Goal: Task Accomplishment & Management: Manage account settings

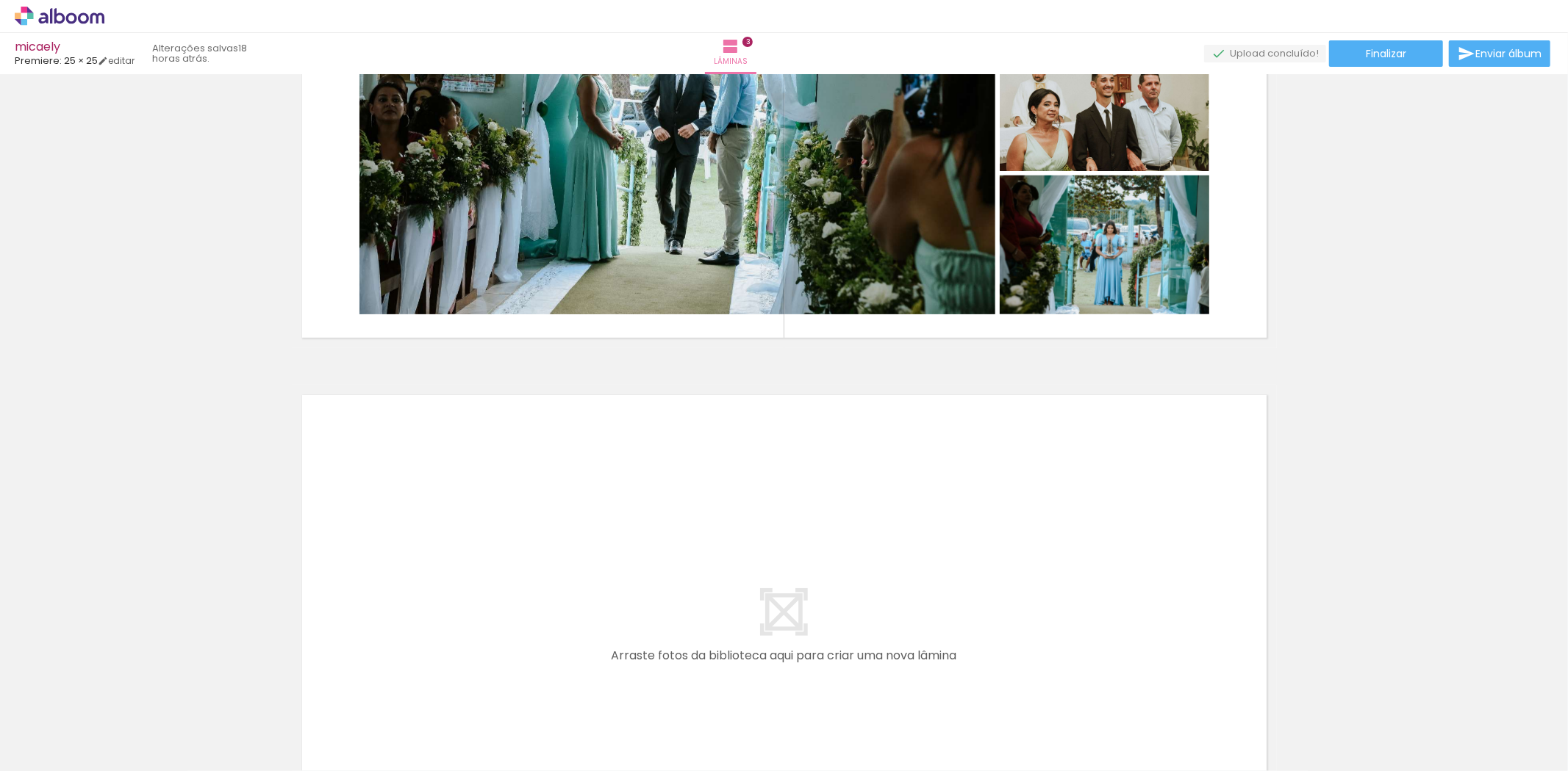
scroll to position [1368, 0]
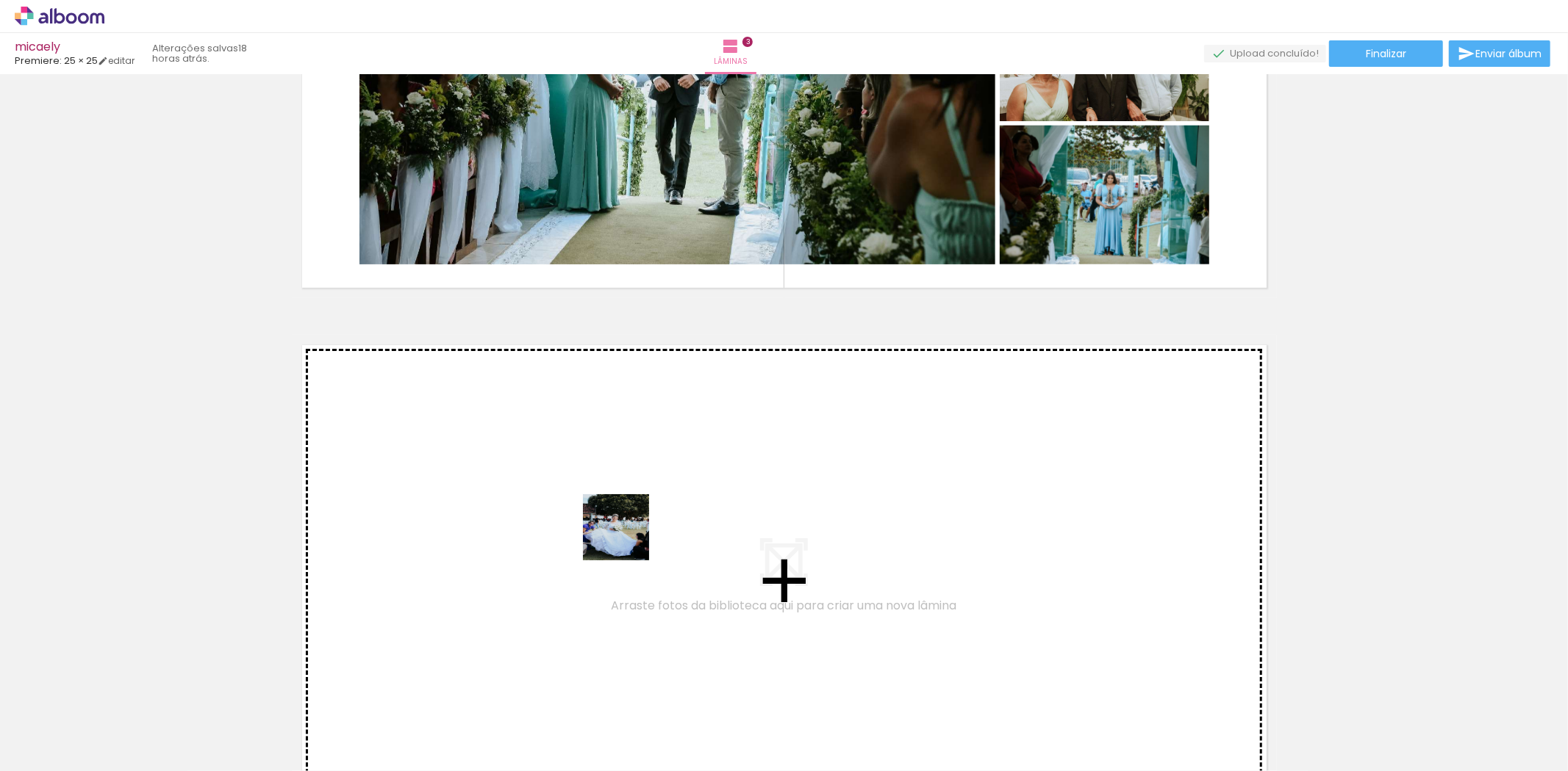
drag, startPoint x: 627, startPoint y: 538, endPoint x: 622, endPoint y: 526, distance: 13.0
click at [622, 526] on quentale-workspace at bounding box center [784, 385] width 1568 height 771
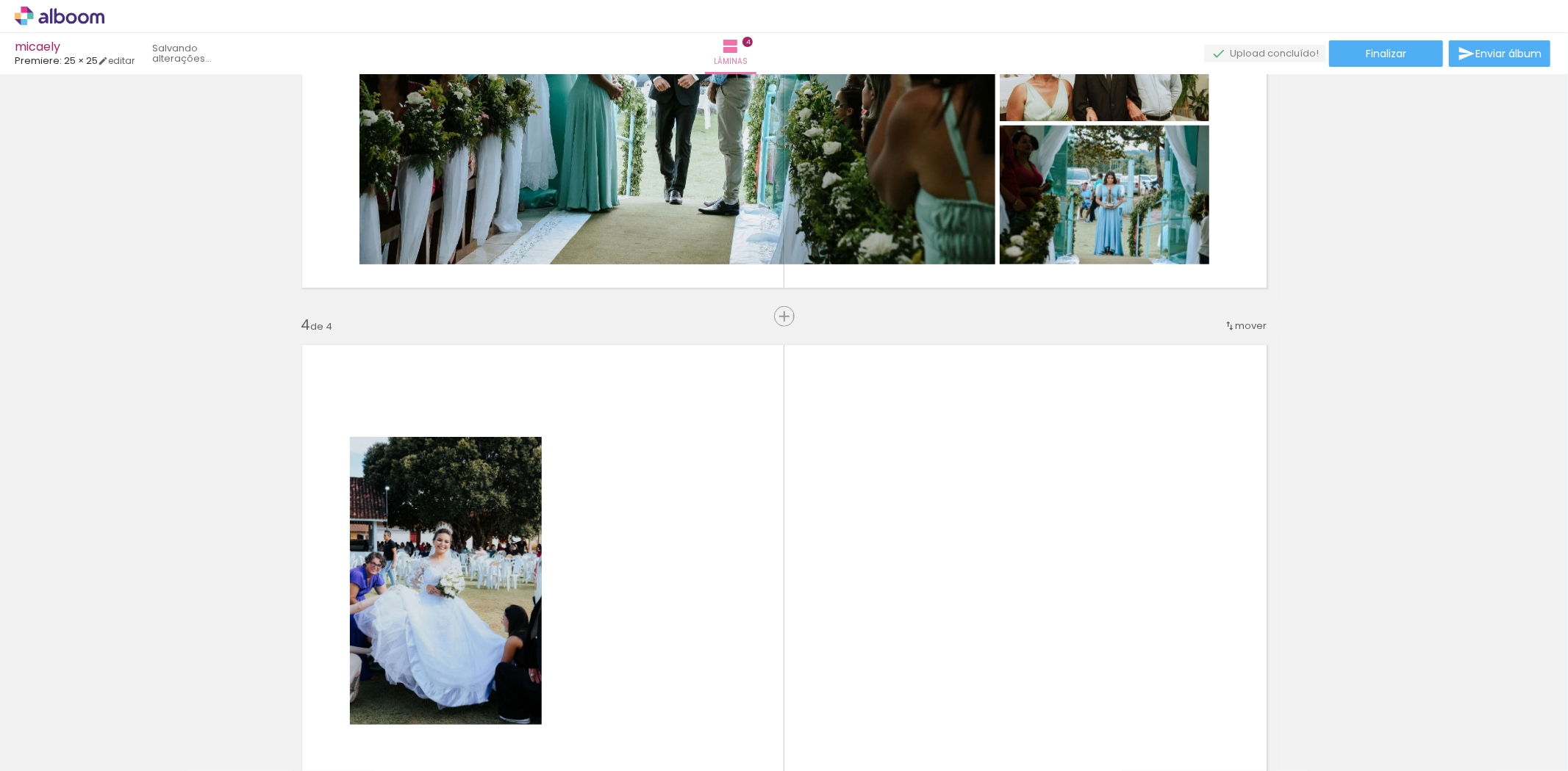
scroll to position [1573, 0]
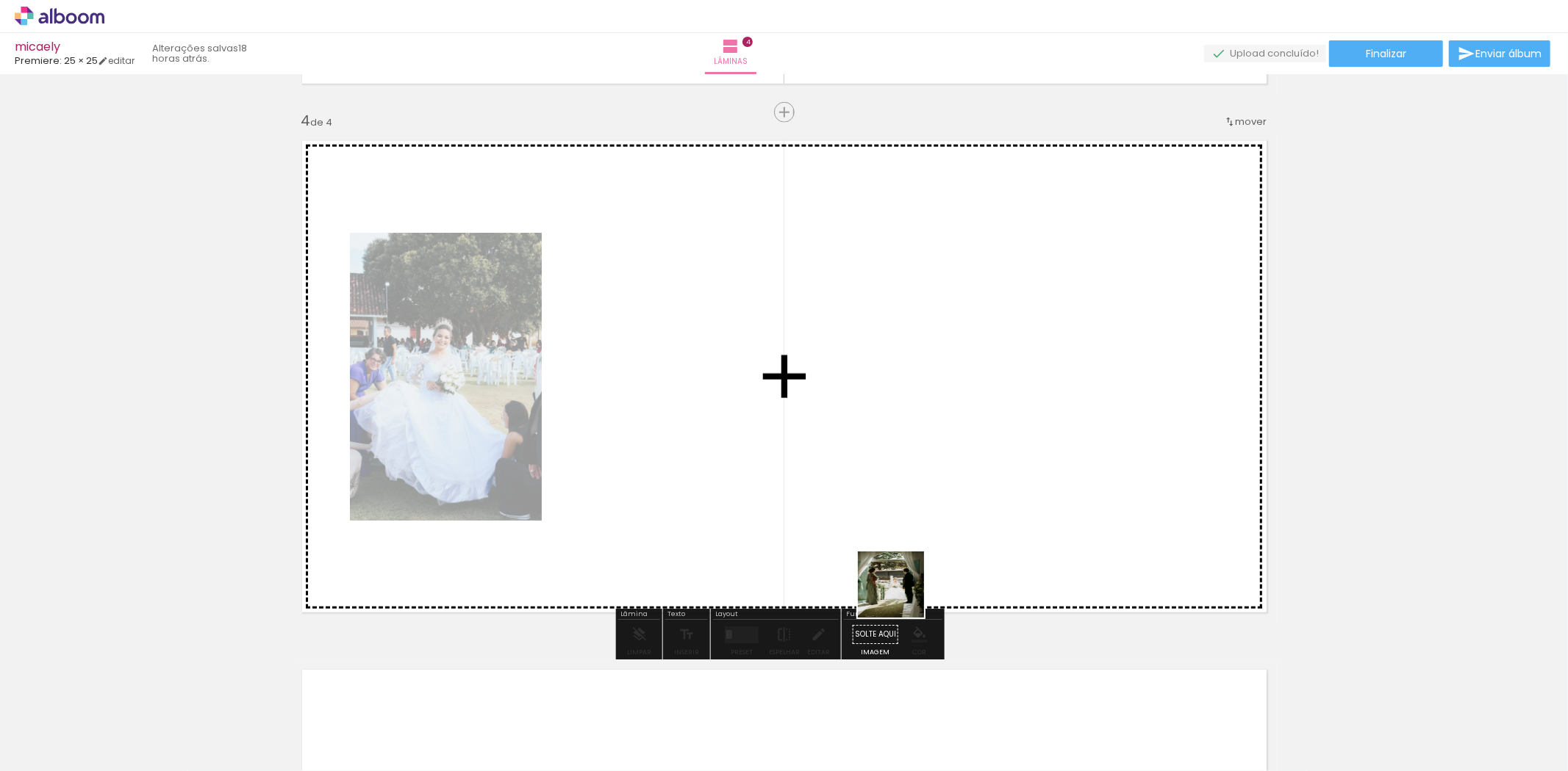
drag, startPoint x: 797, startPoint y: 729, endPoint x: 917, endPoint y: 574, distance: 196.0
click at [917, 574] on quentale-workspace at bounding box center [784, 385] width 1568 height 771
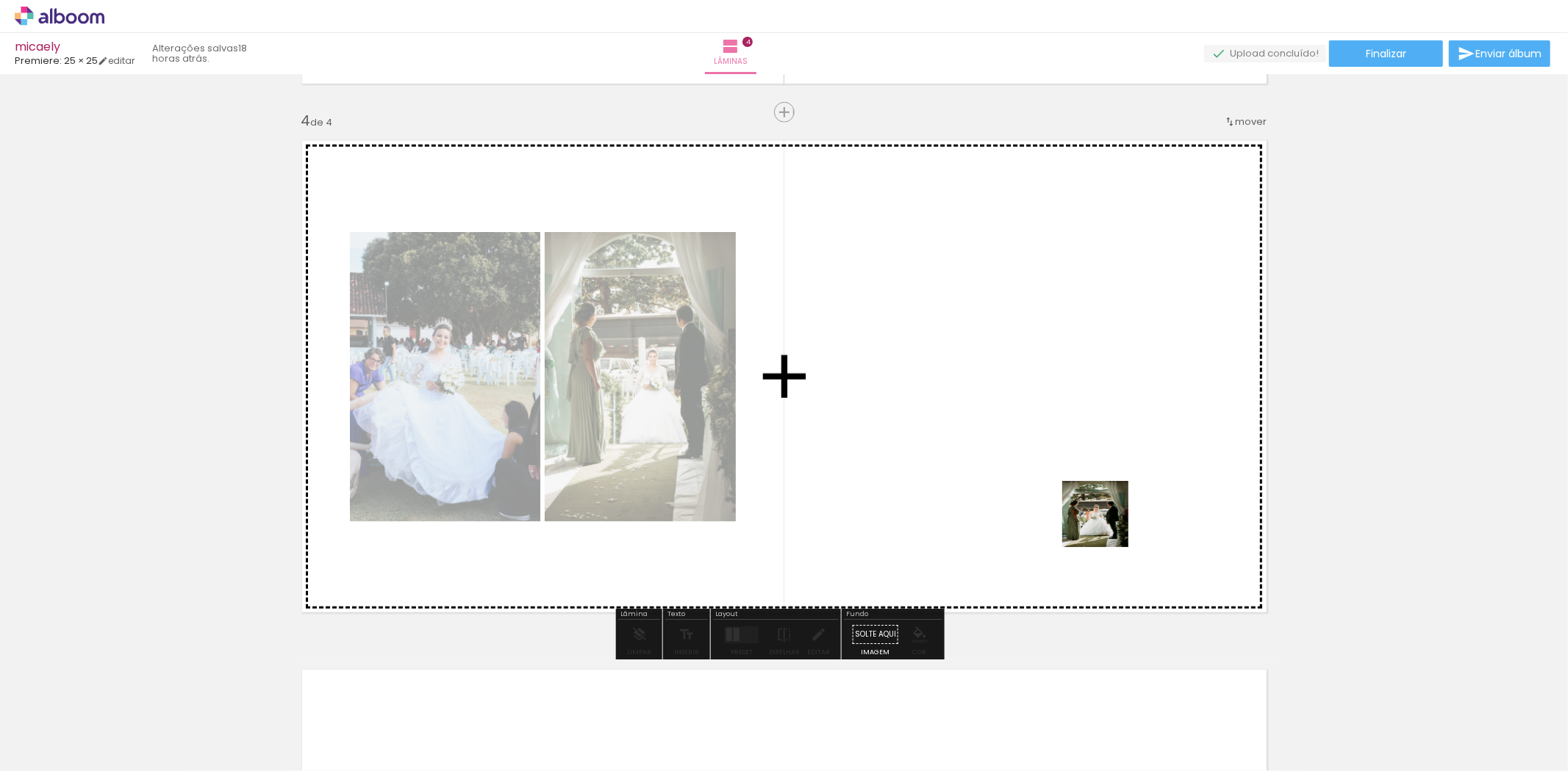
drag, startPoint x: 1068, startPoint y: 561, endPoint x: 1106, endPoint y: 526, distance: 51.7
click at [1106, 526] on quentale-workspace at bounding box center [784, 385] width 1568 height 771
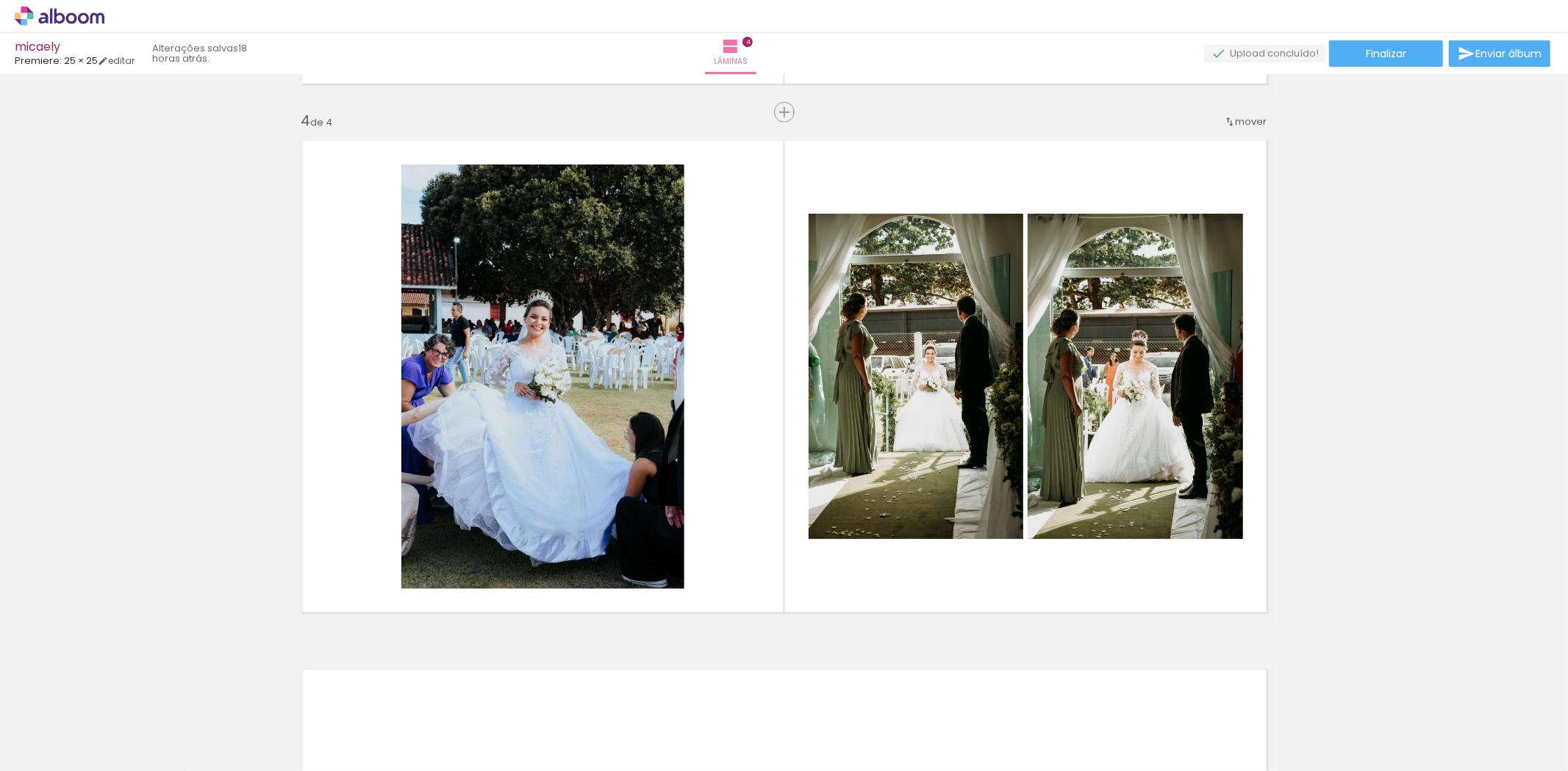
scroll to position [0, 0]
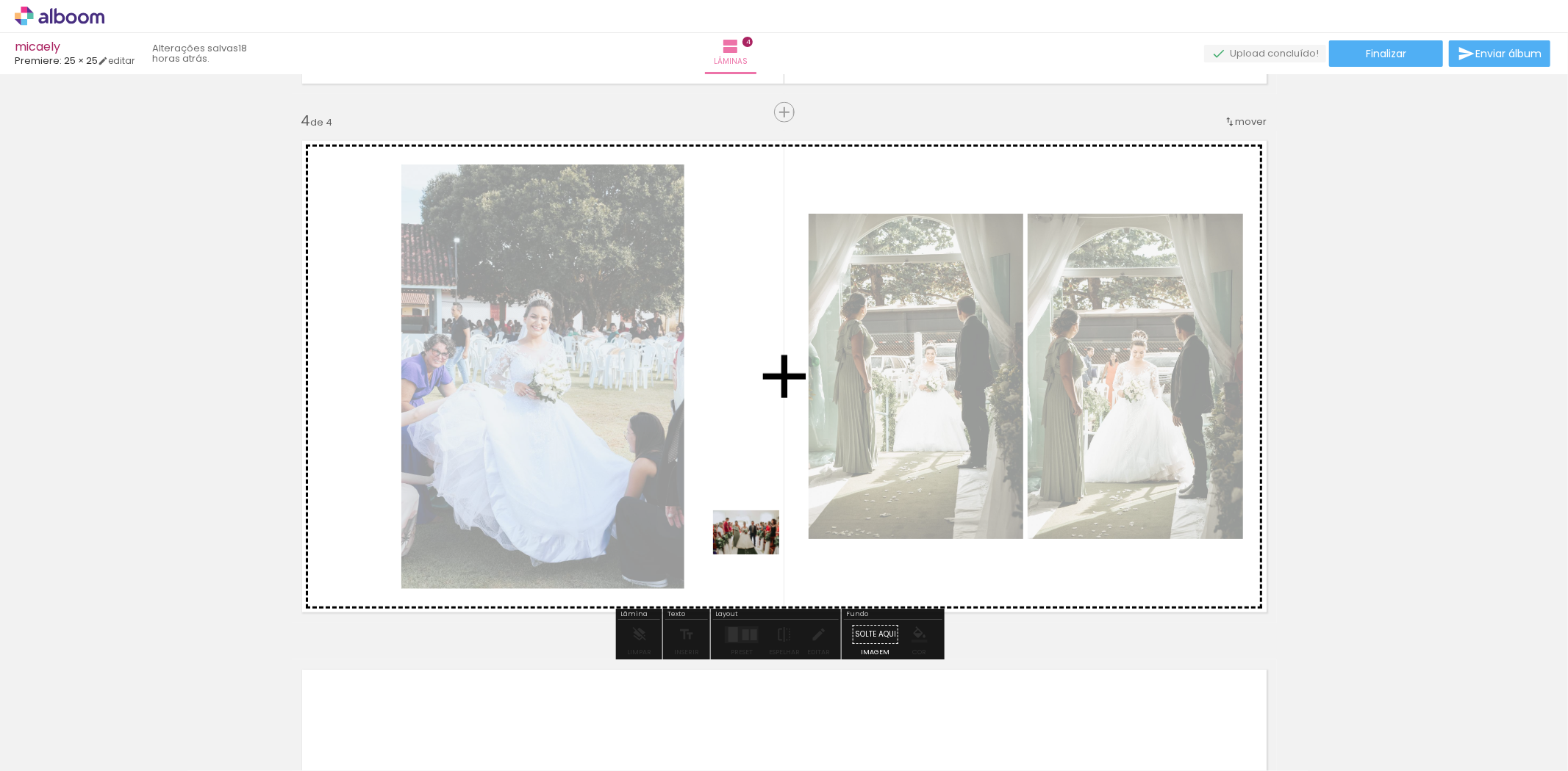
drag, startPoint x: 225, startPoint y: 729, endPoint x: 757, endPoint y: 555, distance: 559.7
click at [757, 555] on quentale-workspace at bounding box center [784, 385] width 1568 height 771
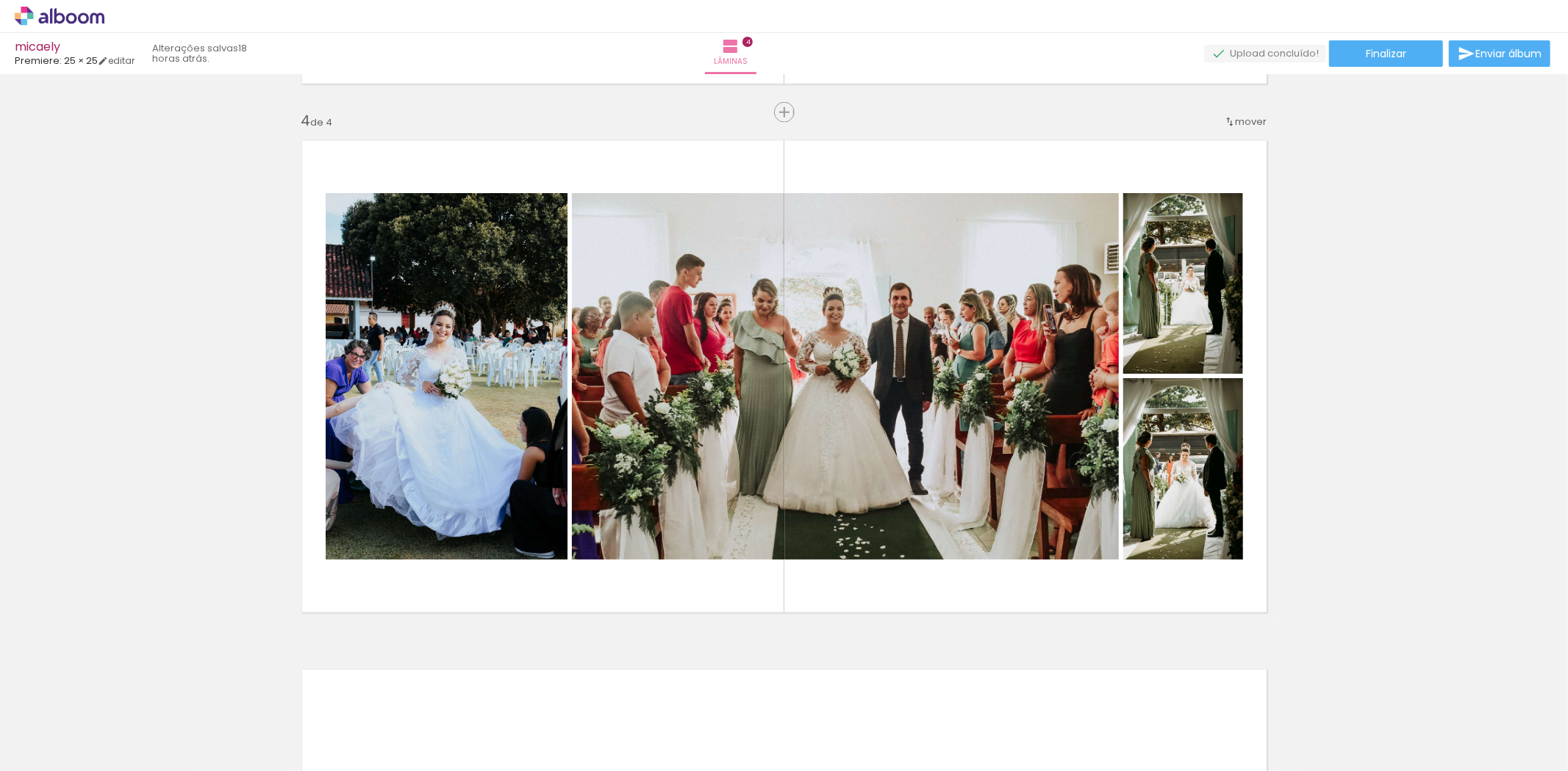
scroll to position [0, 3751]
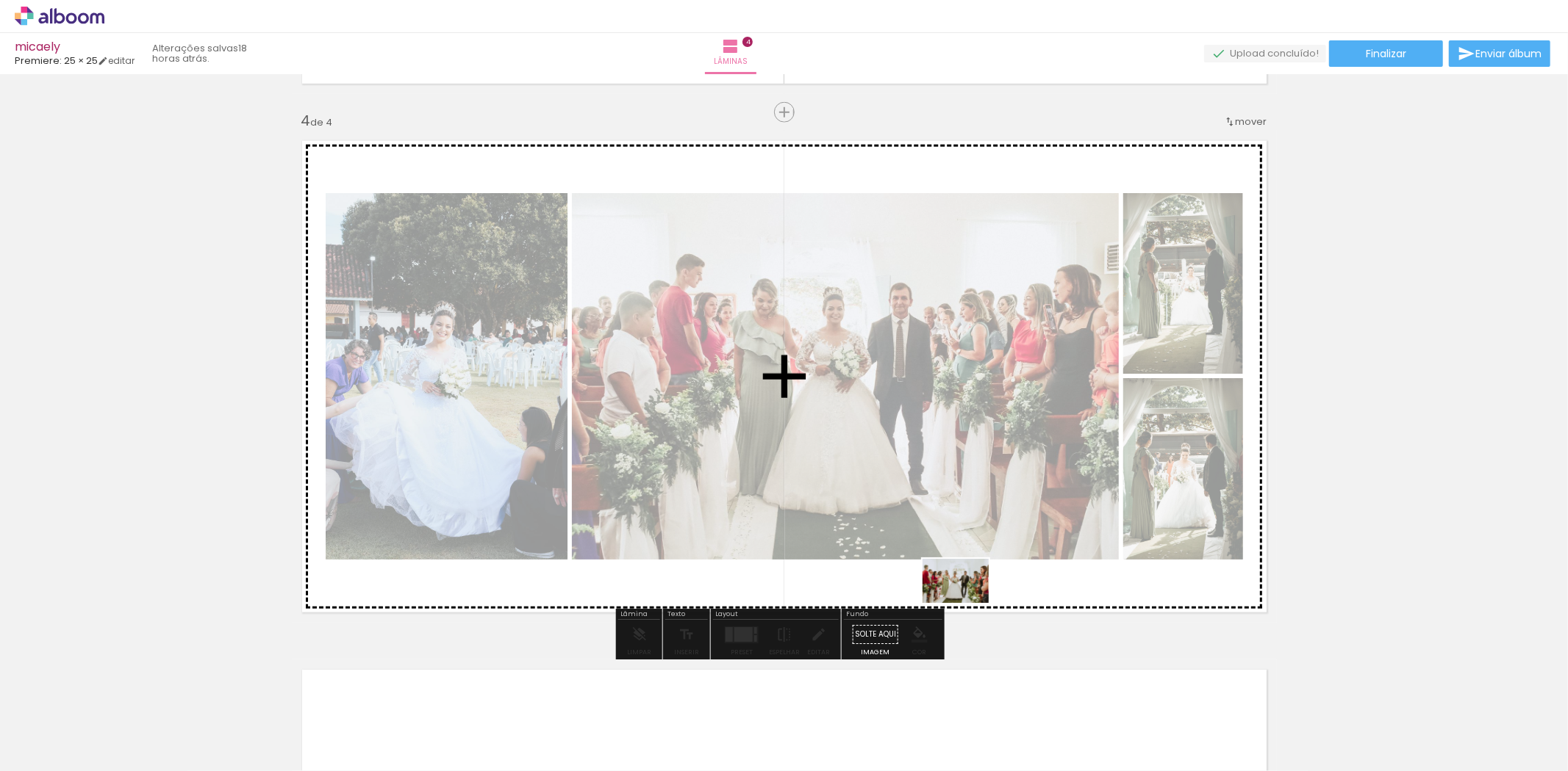
drag, startPoint x: 855, startPoint y: 716, endPoint x: 966, endPoint y: 603, distance: 158.4
click at [966, 603] on quentale-workspace at bounding box center [784, 385] width 1568 height 771
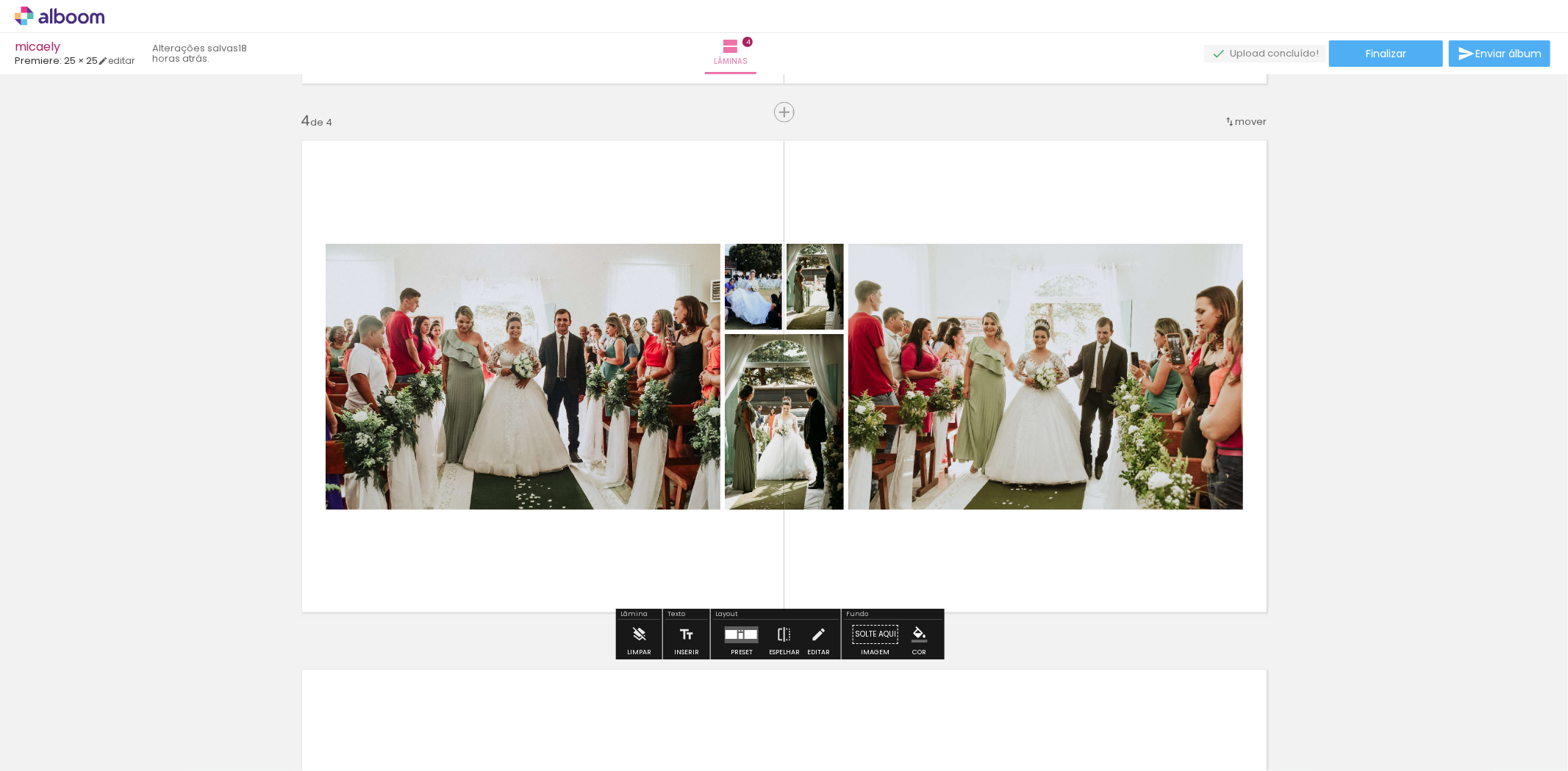
click at [748, 622] on div at bounding box center [741, 635] width 40 height 29
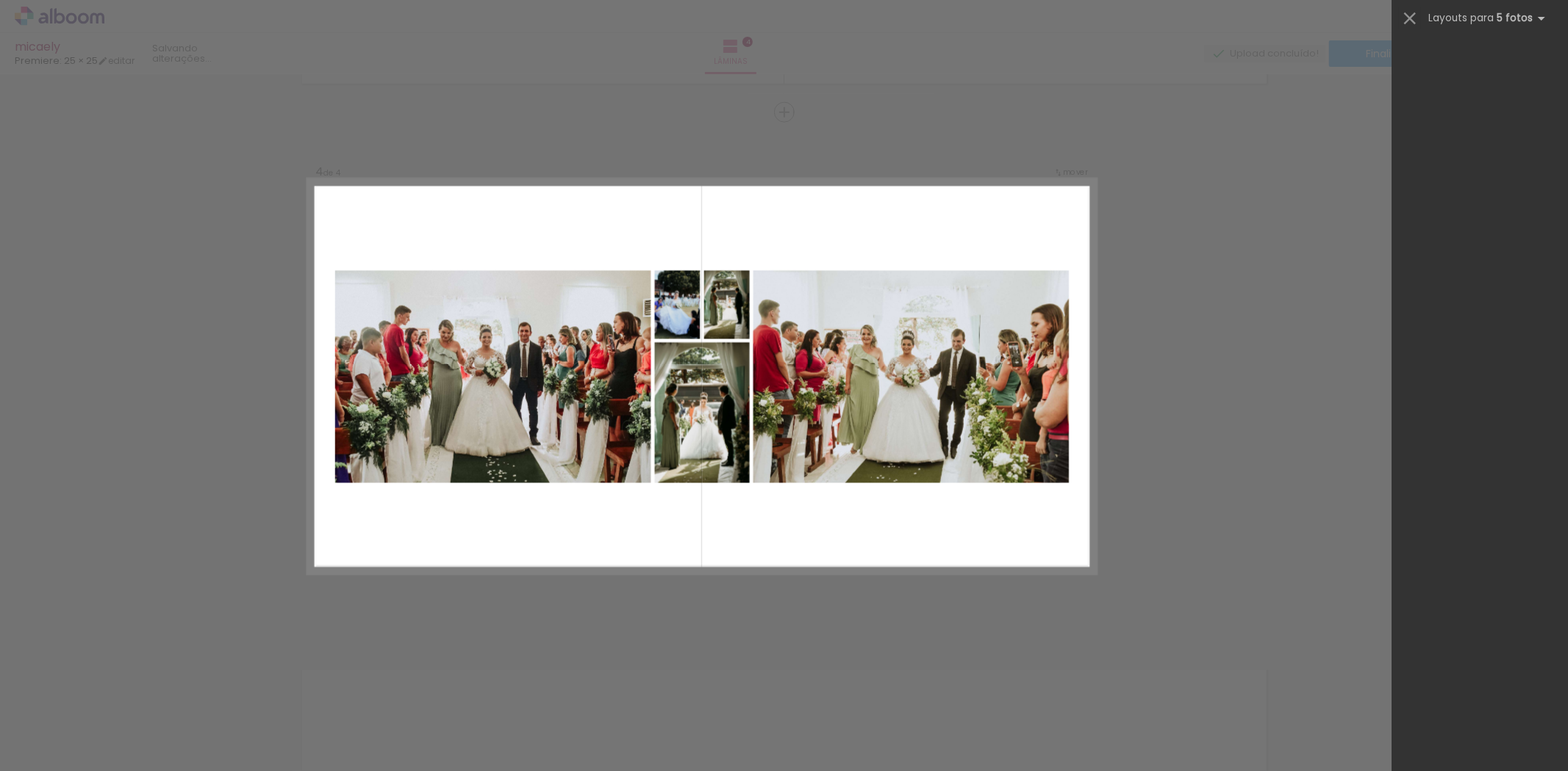
scroll to position [0, 0]
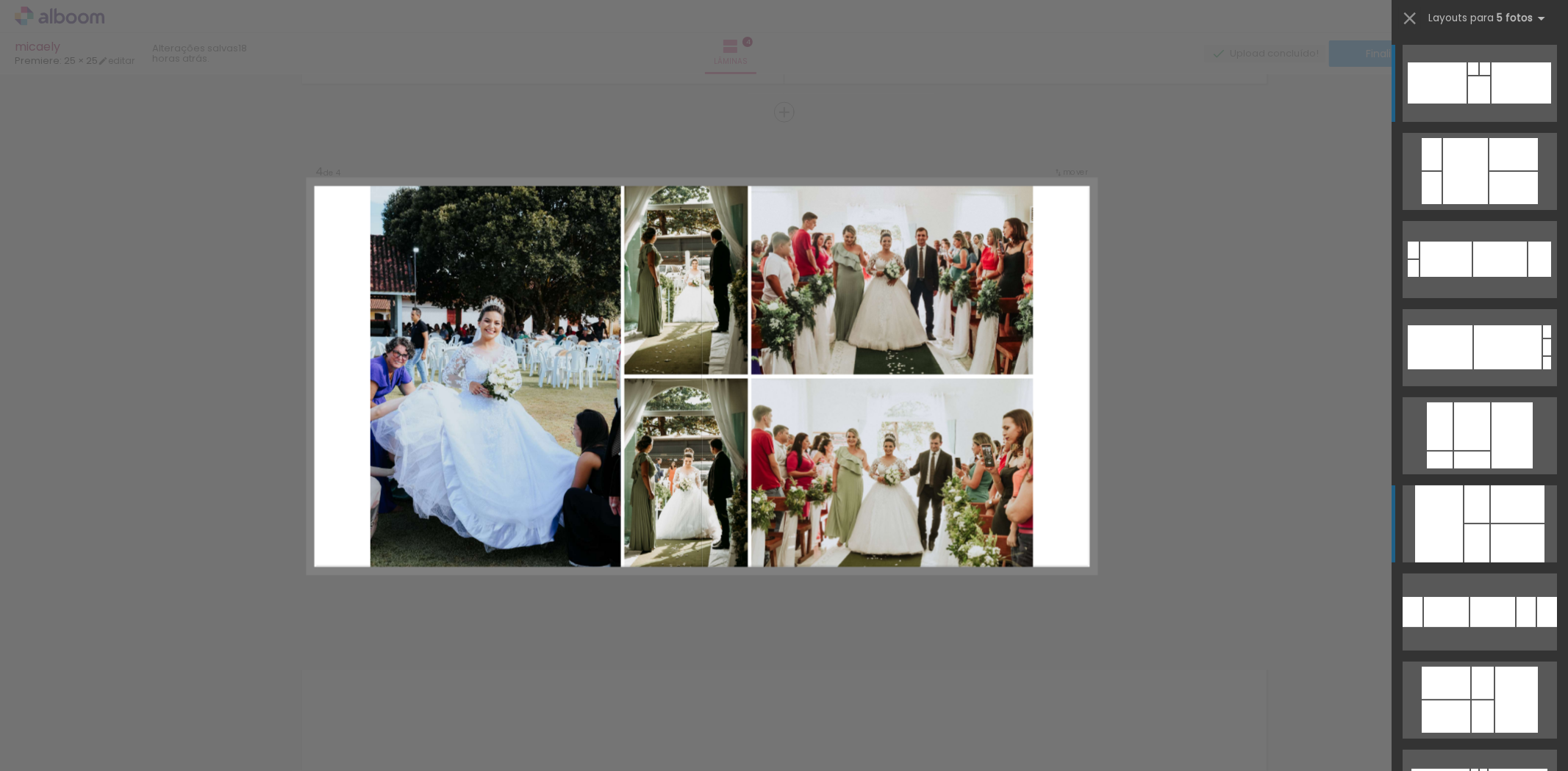
click at [1532, 530] on div at bounding box center [1517, 543] width 53 height 38
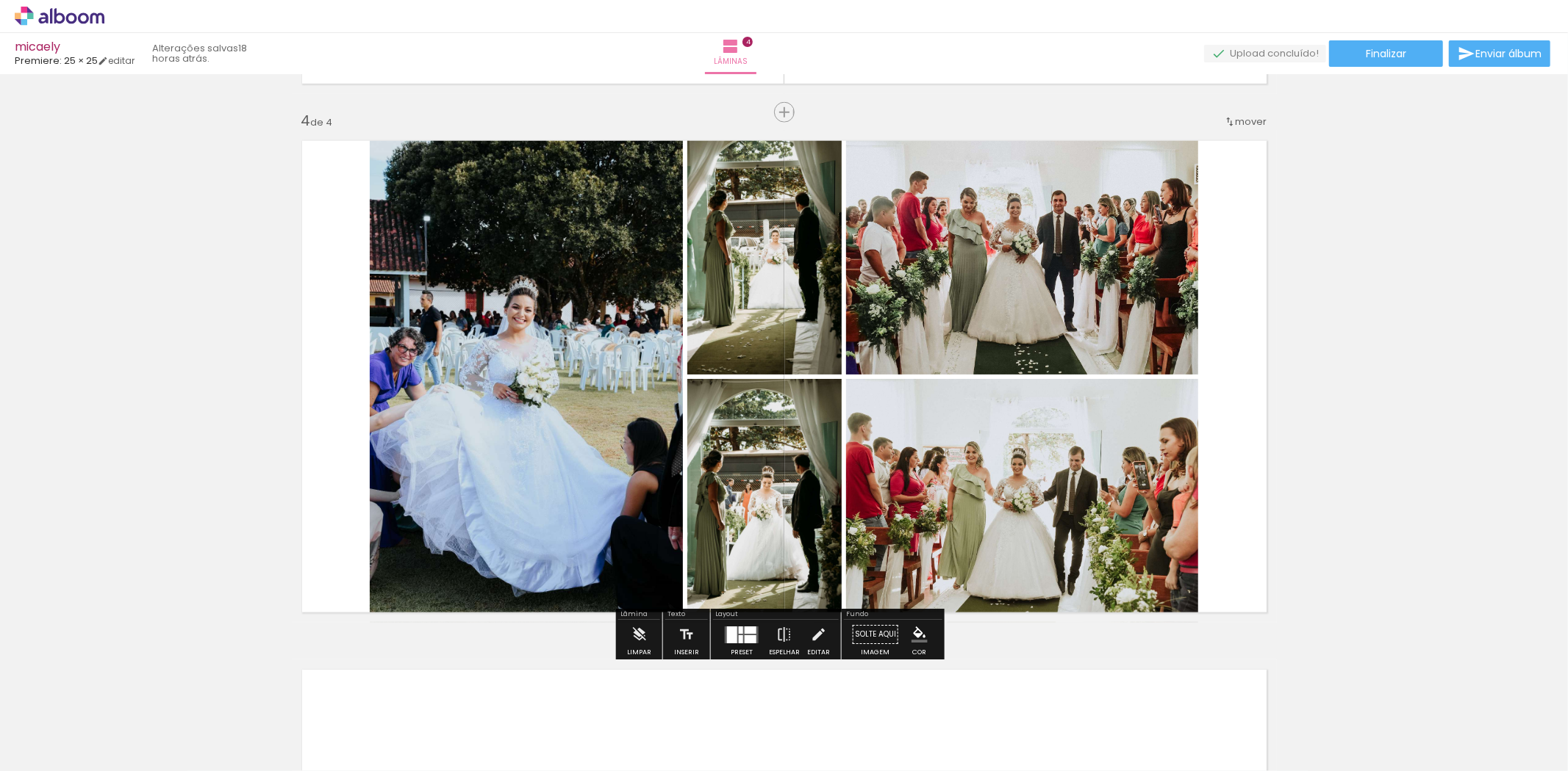
click at [379, 371] on quentale-photo at bounding box center [527, 377] width 313 height 492
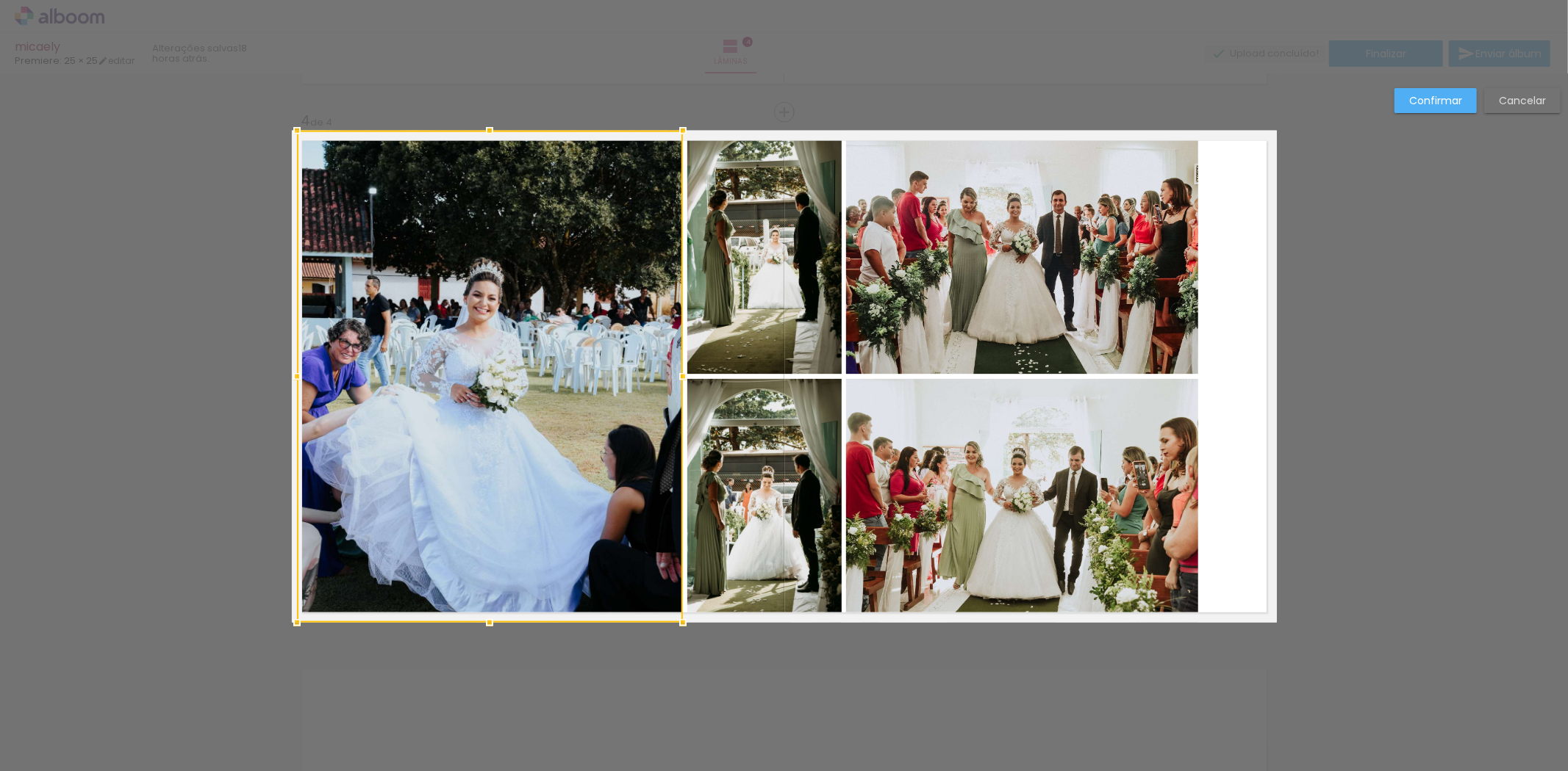
drag, startPoint x: 358, startPoint y: 380, endPoint x: 281, endPoint y: 379, distance: 77.0
click at [282, 379] on div at bounding box center [296, 377] width 29 height 29
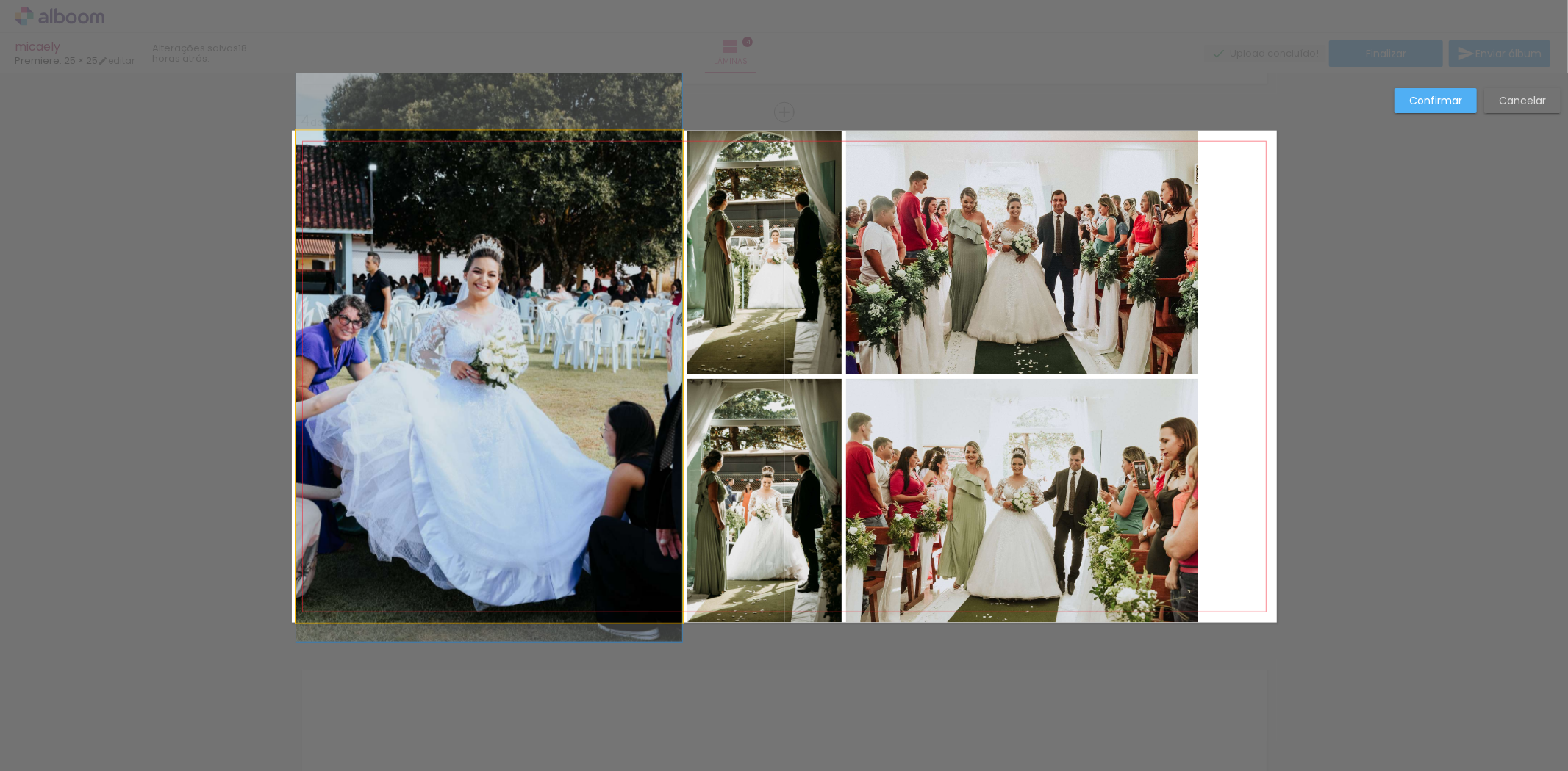
drag, startPoint x: 481, startPoint y: 457, endPoint x: 476, endPoint y: 434, distance: 23.5
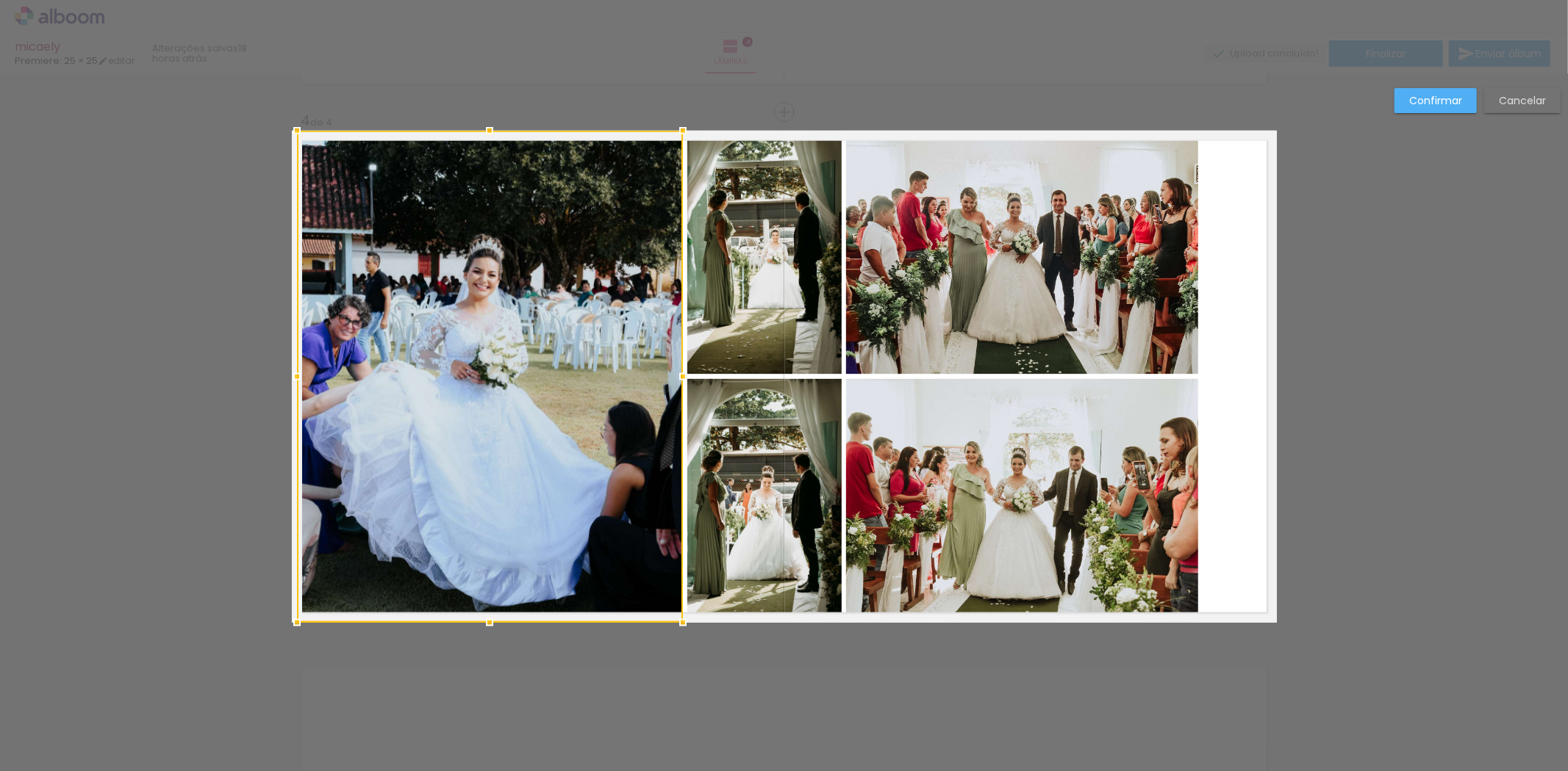
click at [1153, 449] on quentale-photo at bounding box center [1022, 501] width 352 height 244
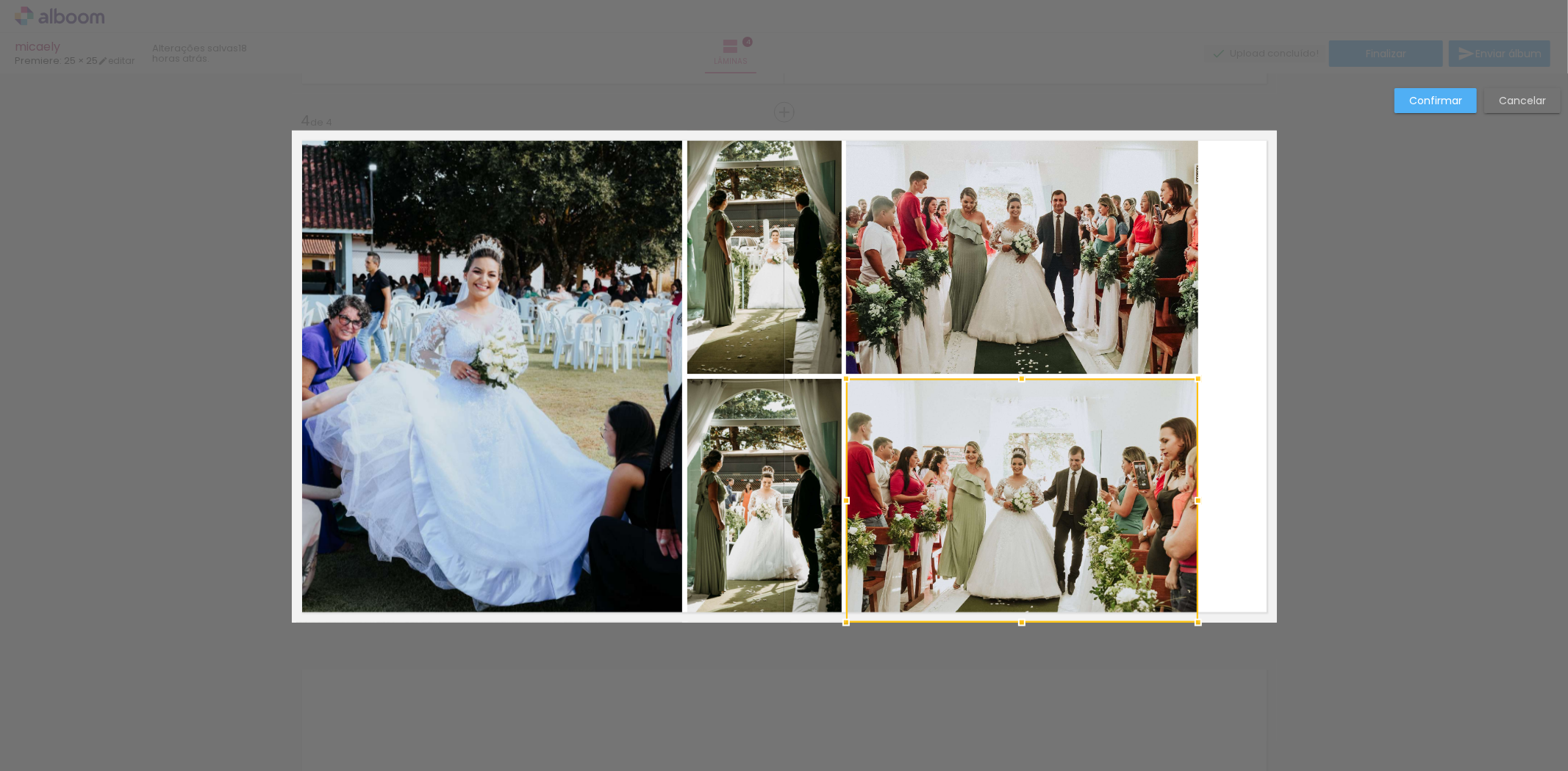
click at [1153, 449] on div at bounding box center [1022, 501] width 352 height 244
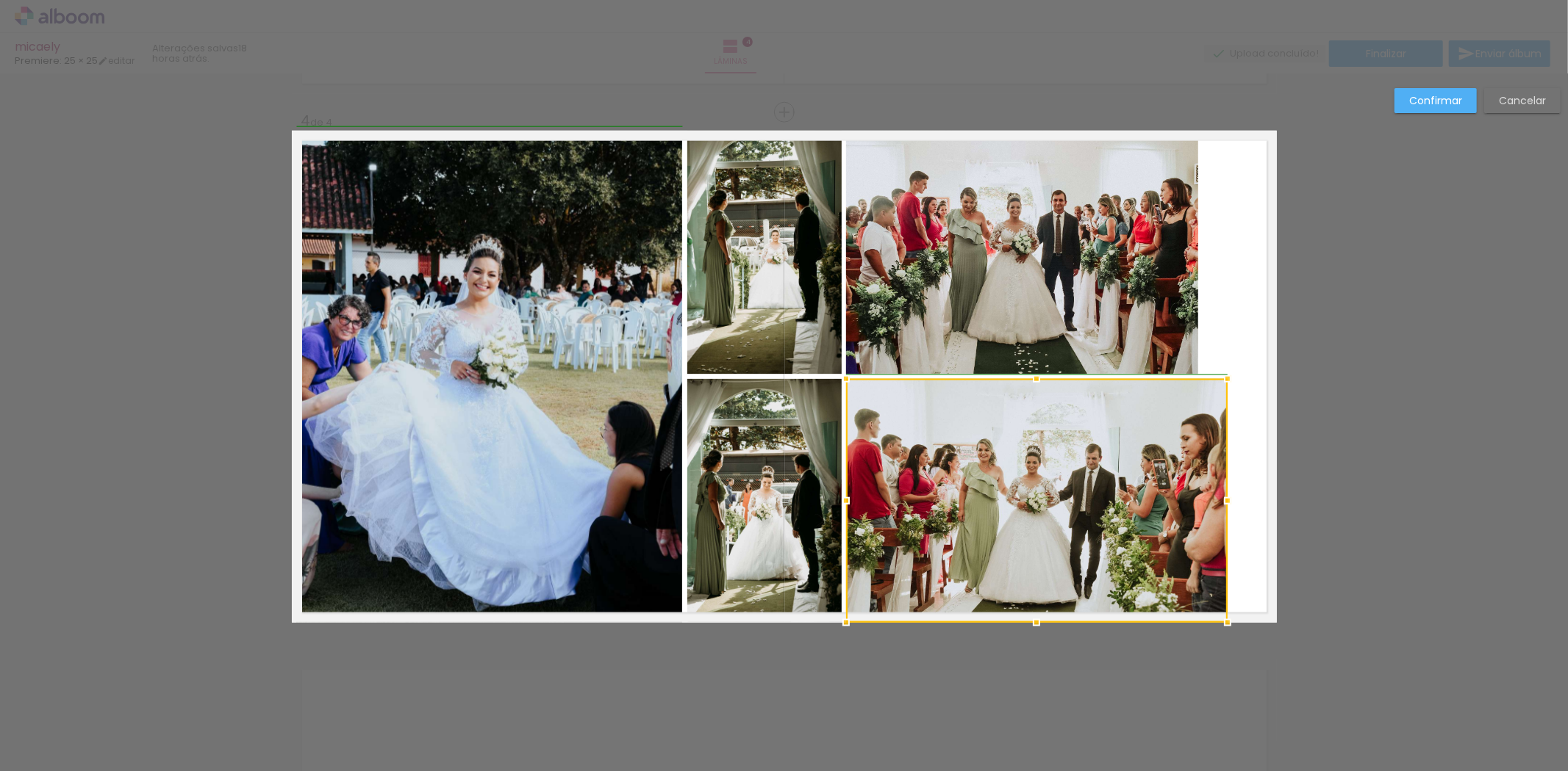
drag, startPoint x: 1200, startPoint y: 496, endPoint x: 1231, endPoint y: 497, distance: 31.0
click at [1231, 497] on div at bounding box center [1227, 501] width 29 height 29
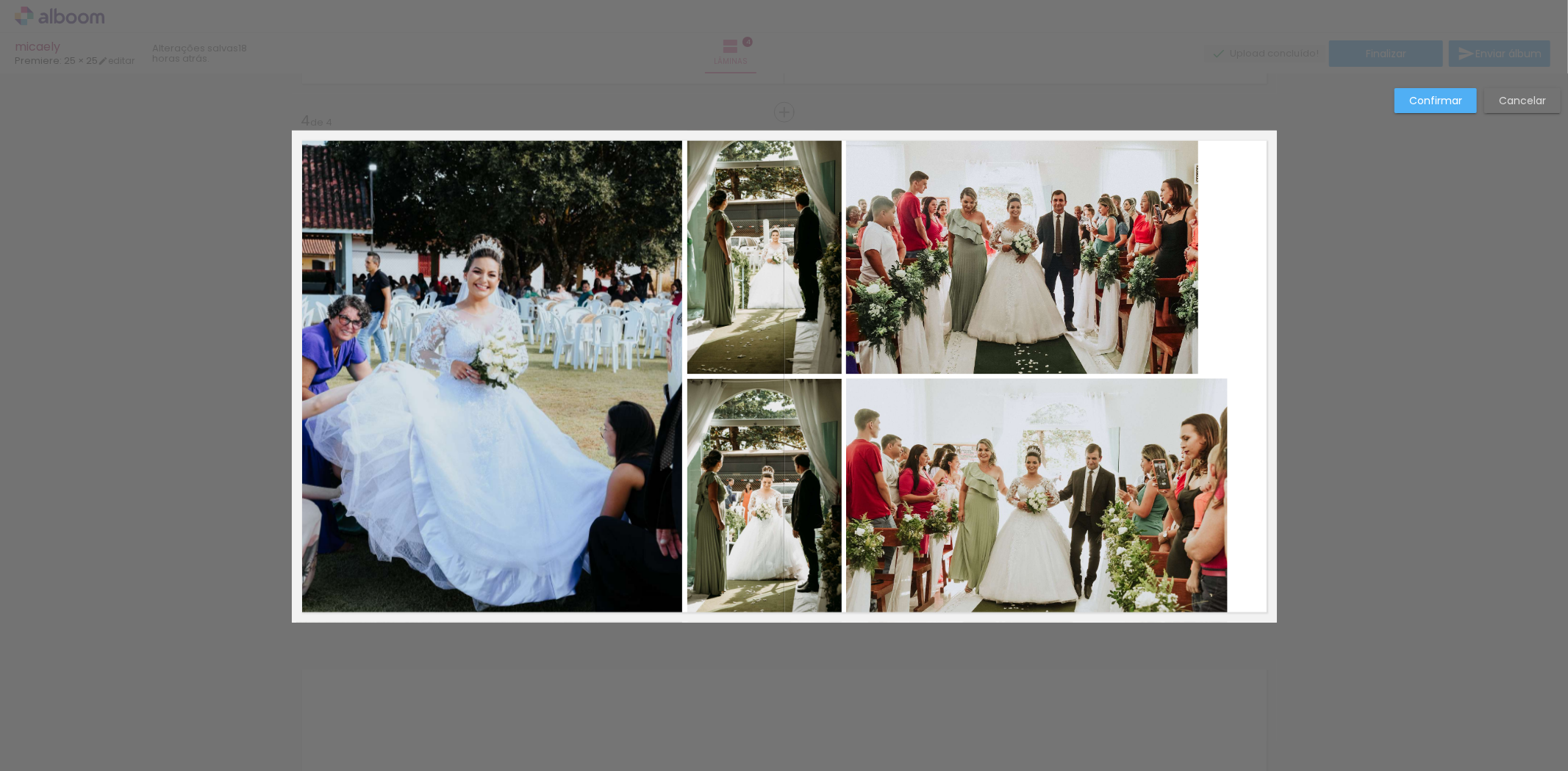
click at [1129, 316] on quentale-photo at bounding box center [1022, 253] width 352 height 244
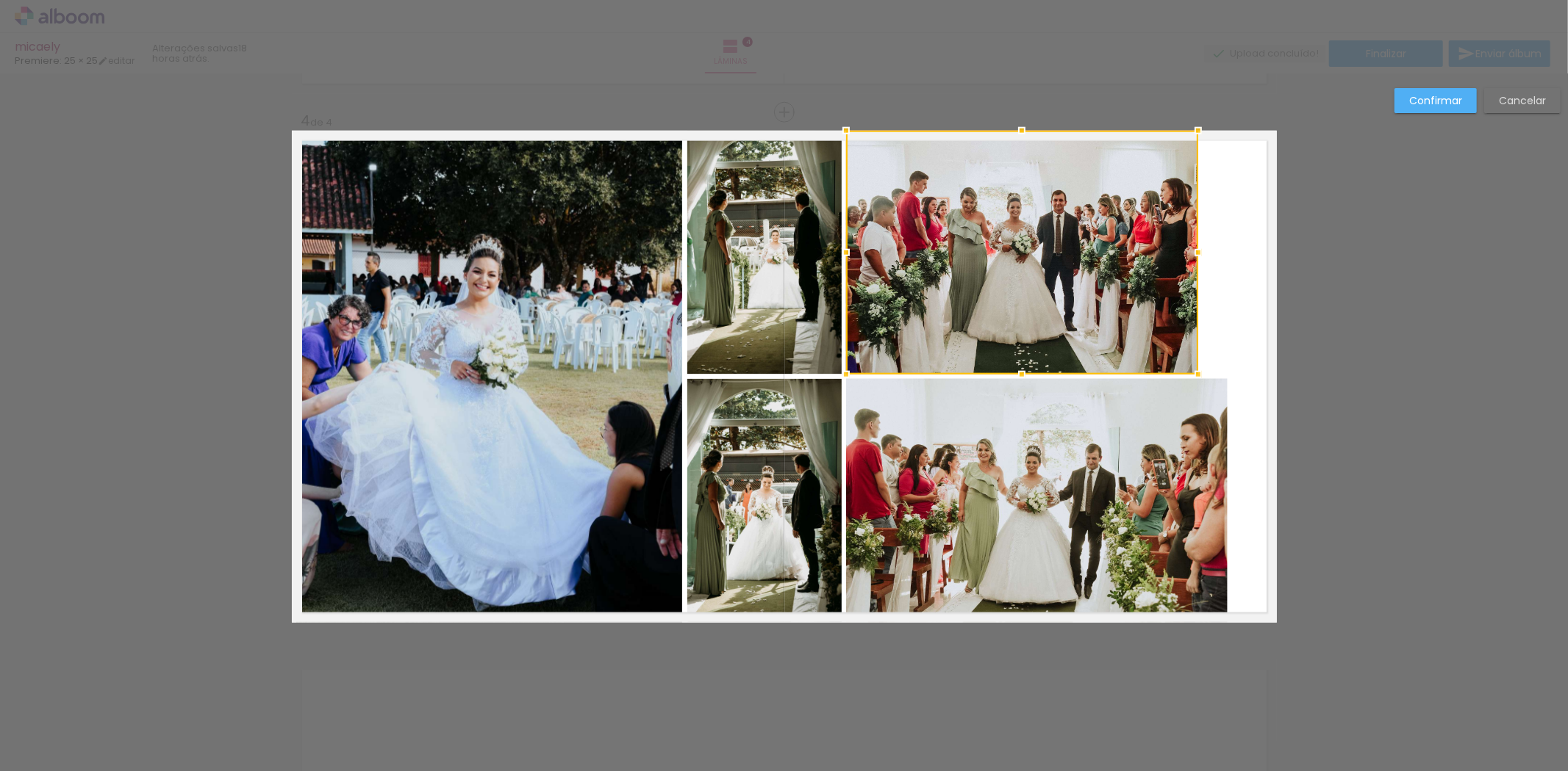
click at [1129, 316] on div at bounding box center [1022, 253] width 352 height 244
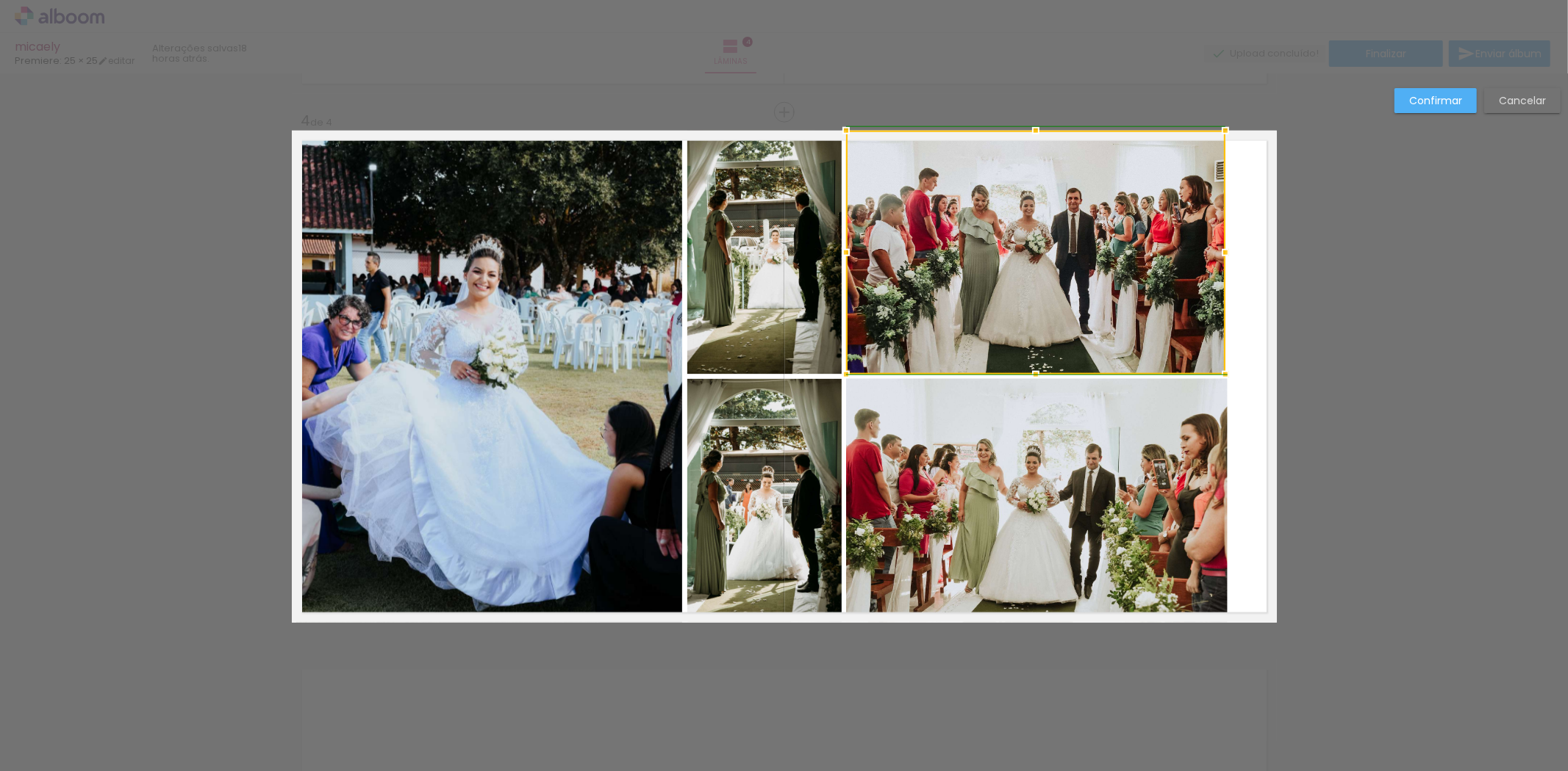
drag, startPoint x: 1192, startPoint y: 254, endPoint x: 1218, endPoint y: 254, distance: 26.0
click at [1218, 254] on div at bounding box center [1225, 253] width 29 height 29
click at [1467, 103] on paper-button "Confirmar" at bounding box center [1436, 100] width 82 height 25
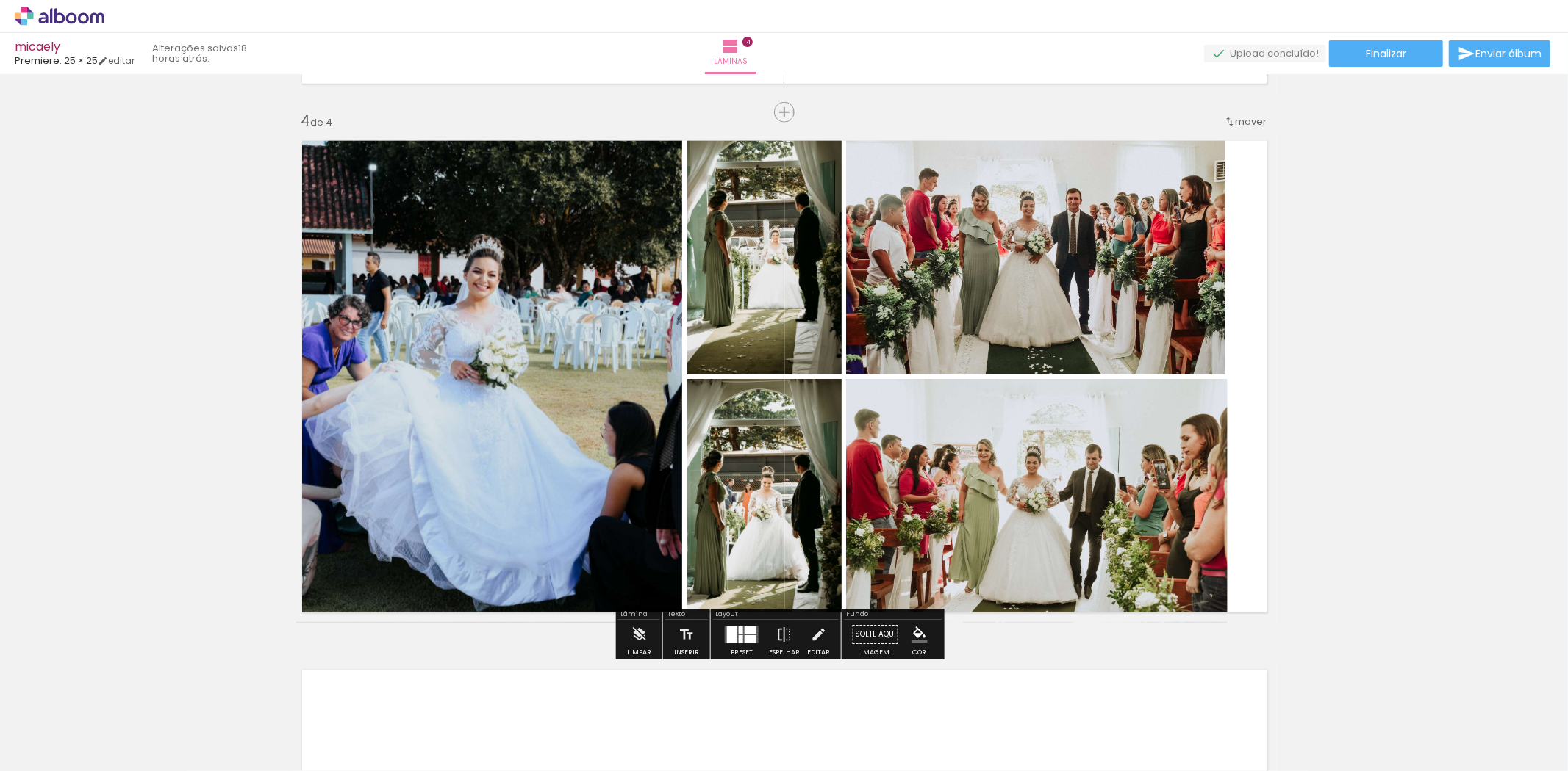
click at [1151, 232] on quentale-photo at bounding box center [1035, 253] width 379 height 244
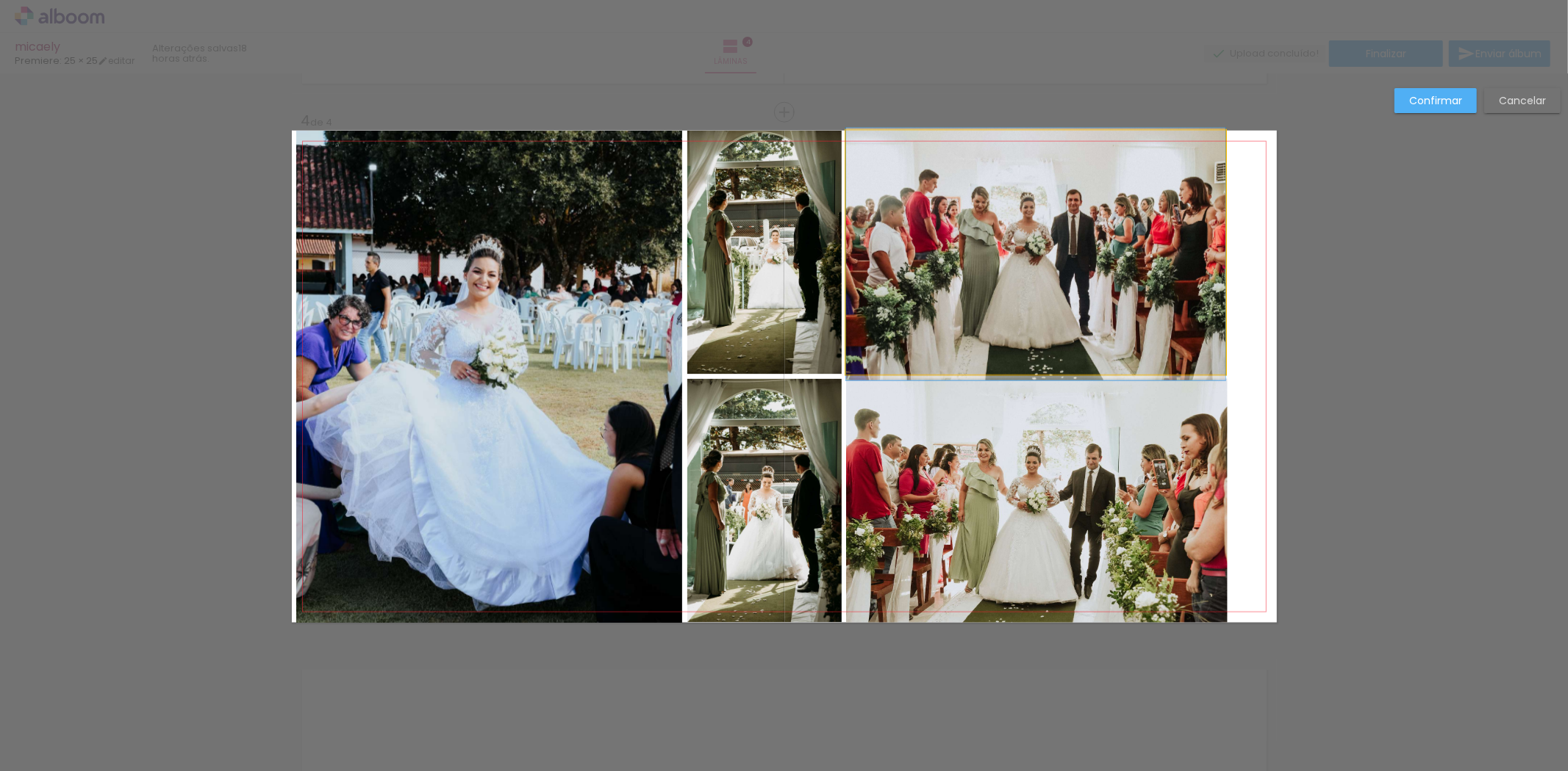
drag, startPoint x: 1103, startPoint y: 254, endPoint x: 1137, endPoint y: 256, distance: 34.1
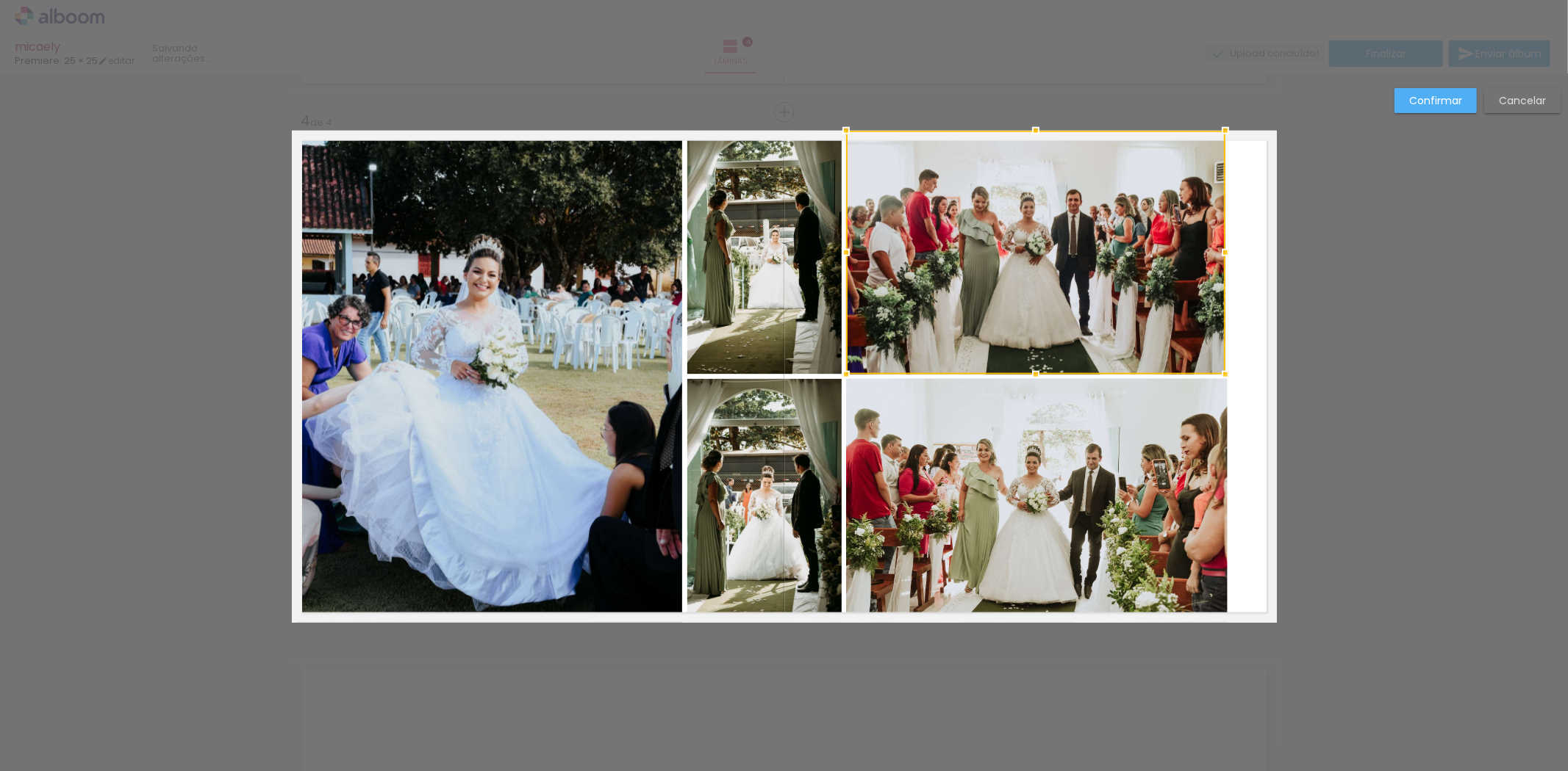
click at [1096, 256] on div at bounding box center [1035, 253] width 379 height 244
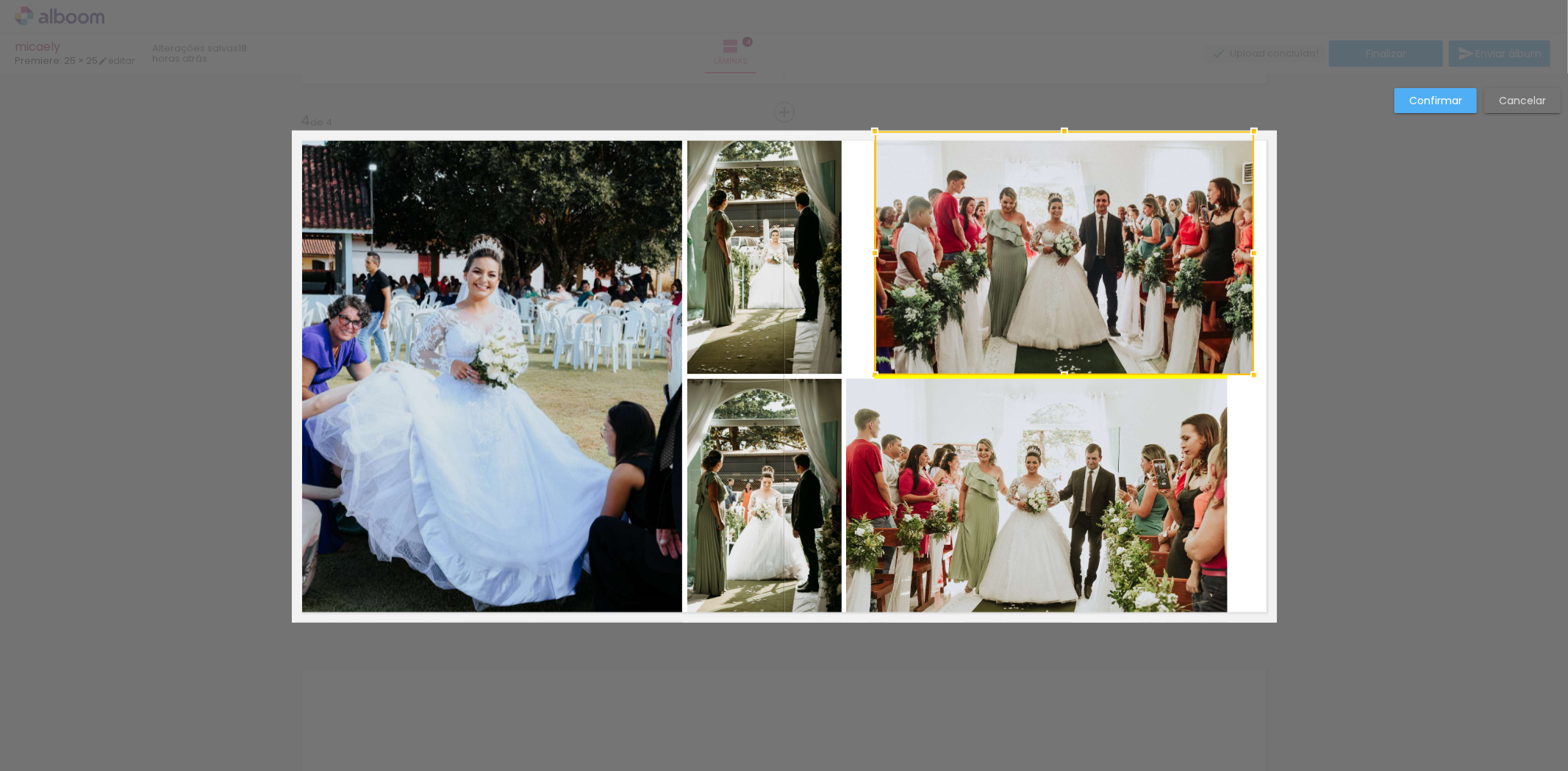
drag, startPoint x: 1072, startPoint y: 263, endPoint x: 1100, endPoint y: 265, distance: 28.1
click at [1100, 265] on div at bounding box center [1064, 254] width 379 height 244
click at [982, 526] on quentale-photo at bounding box center [1036, 501] width 381 height 244
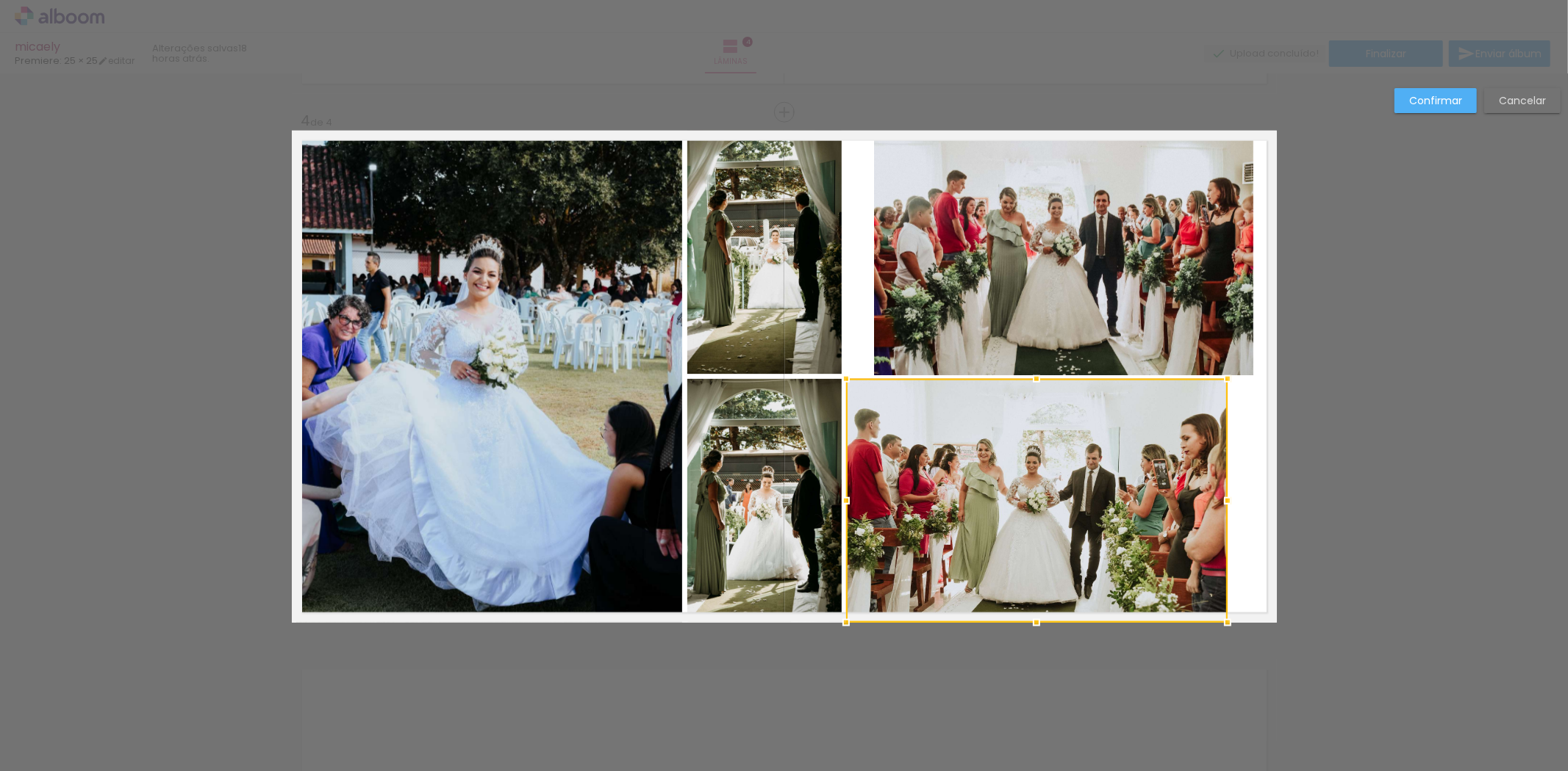
click at [982, 526] on div at bounding box center [1036, 501] width 381 height 244
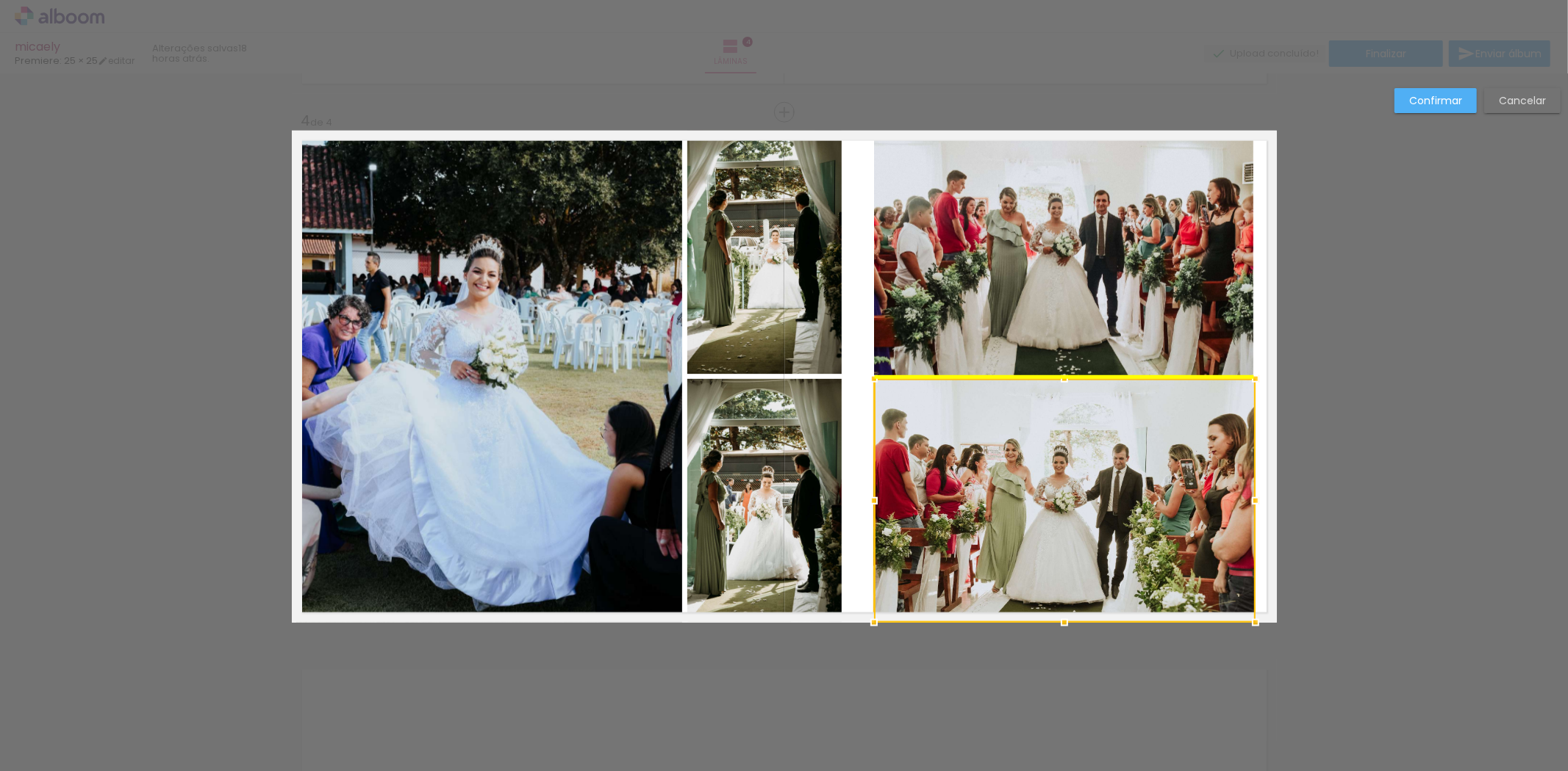
click at [1015, 538] on div at bounding box center [1065, 501] width 381 height 244
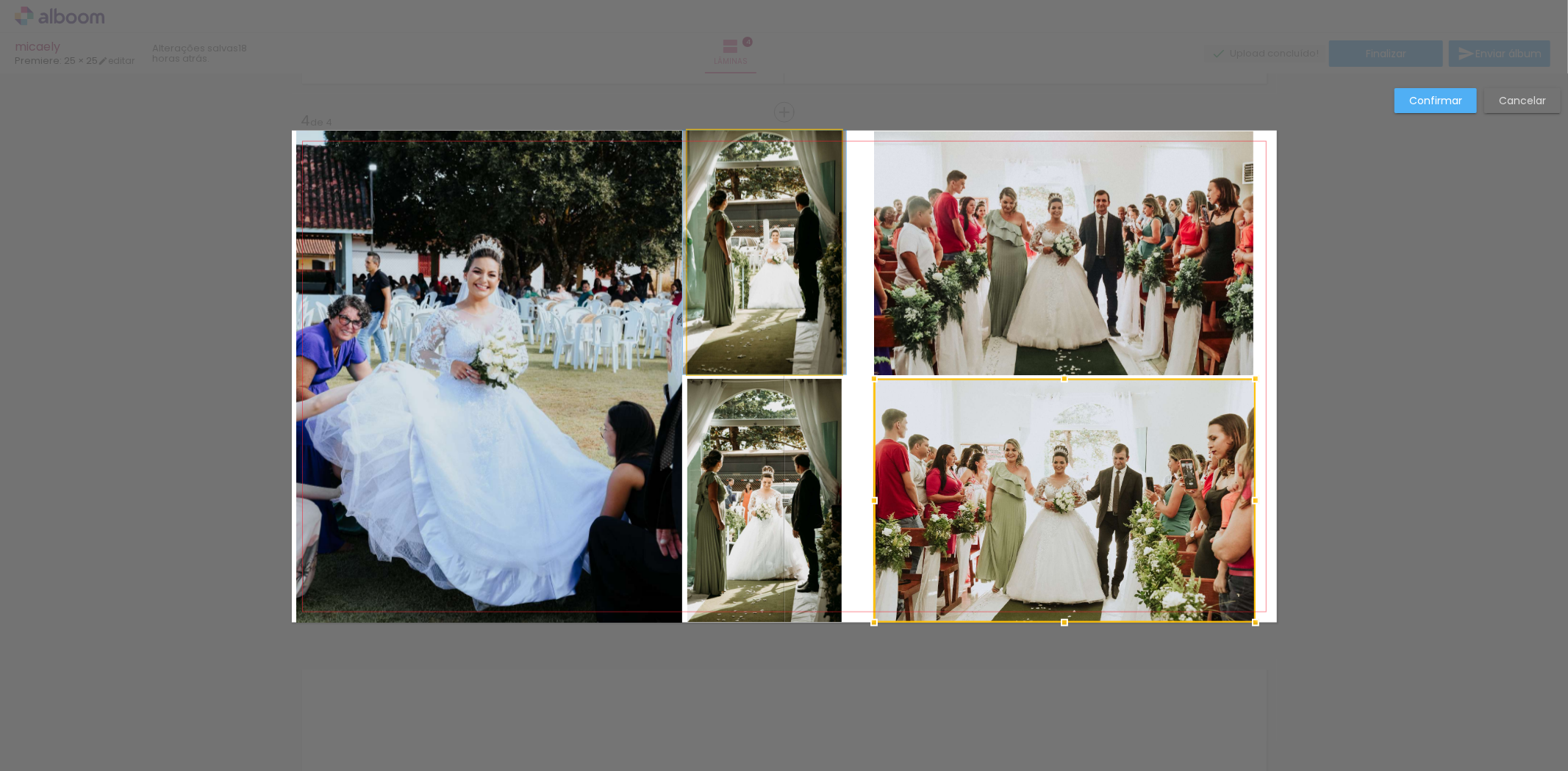
click at [788, 303] on quentale-photo at bounding box center [764, 253] width 154 height 244
click at [874, 379] on div at bounding box center [1065, 501] width 381 height 244
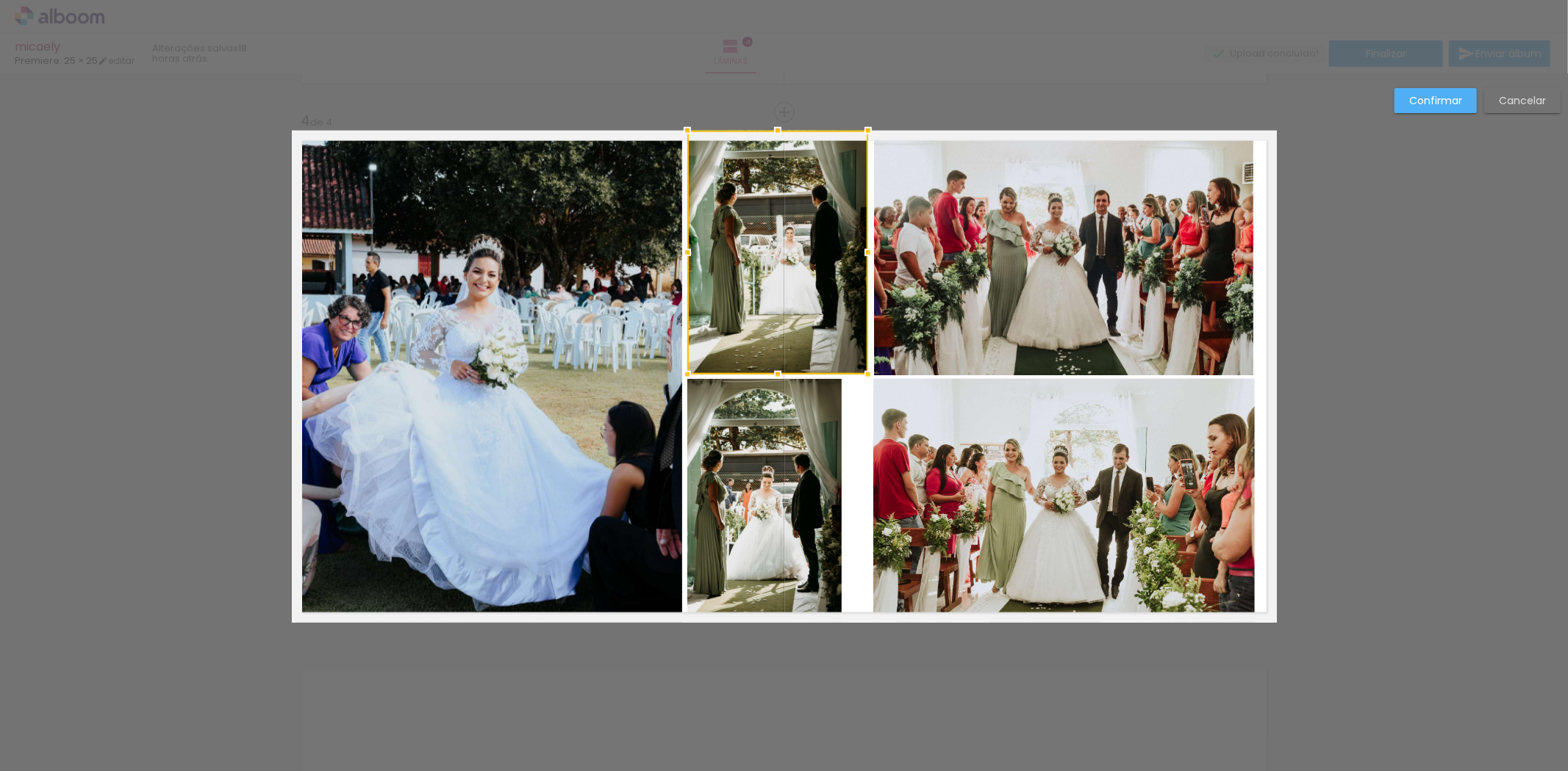
drag, startPoint x: 835, startPoint y: 255, endPoint x: 862, endPoint y: 255, distance: 27.0
click at [862, 255] on div at bounding box center [868, 253] width 29 height 29
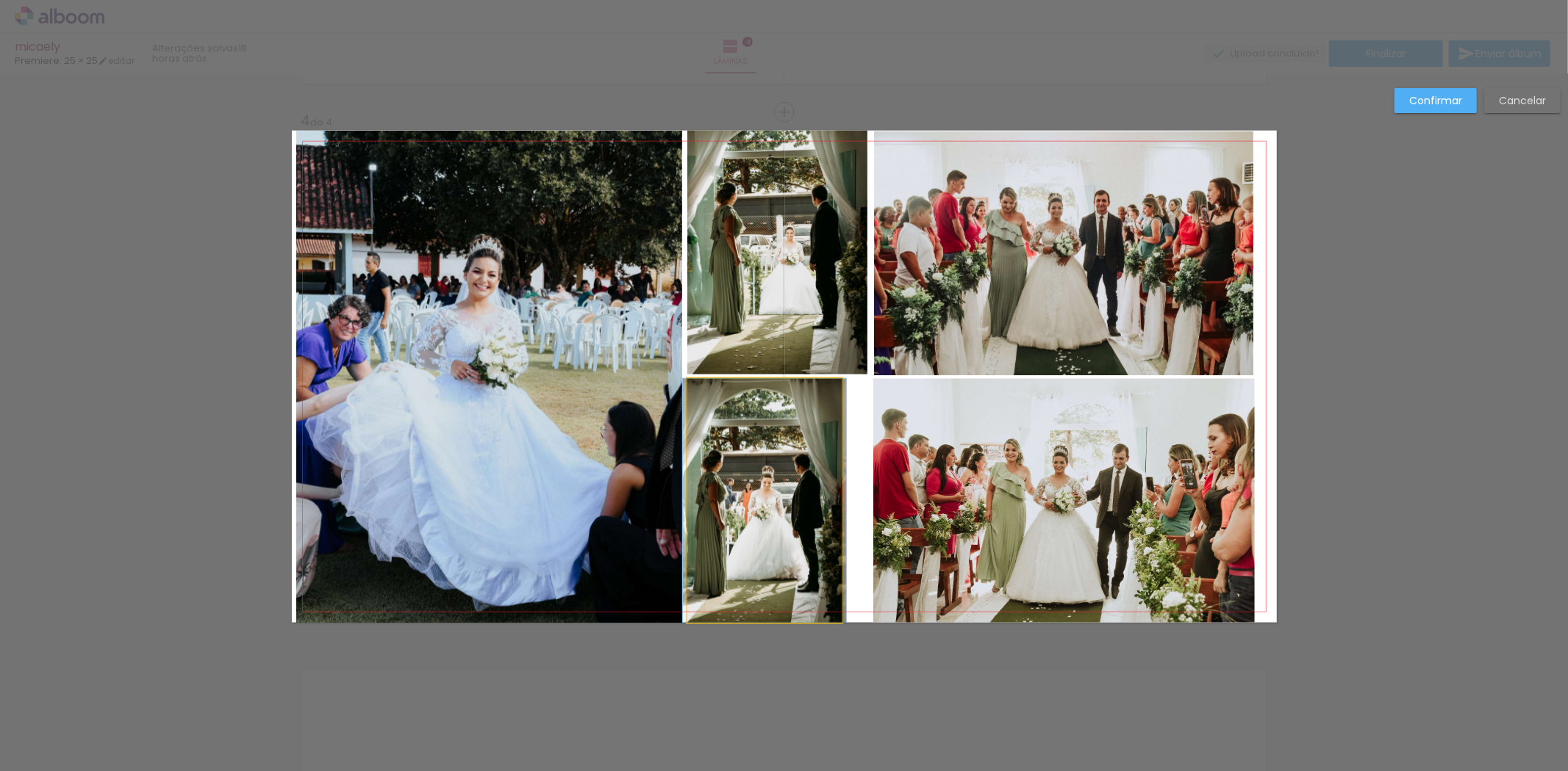
click at [805, 497] on quentale-photo at bounding box center [764, 501] width 154 height 244
click at [805, 375] on div at bounding box center [778, 253] width 181 height 244
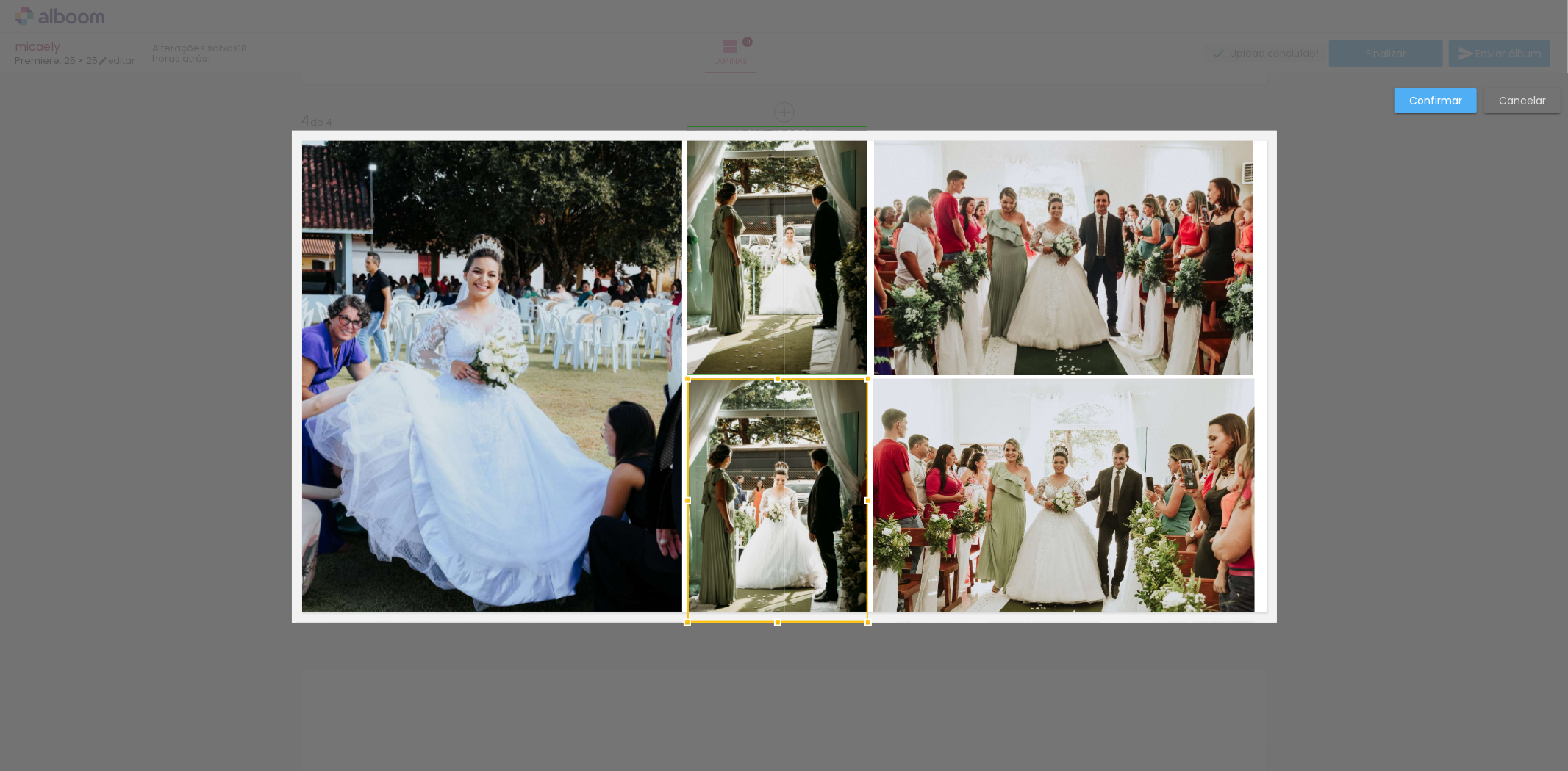
drag, startPoint x: 834, startPoint y: 497, endPoint x: 857, endPoint y: 497, distance: 23.0
click at [857, 497] on div at bounding box center [868, 501] width 29 height 29
click at [0, 0] on slot "Confirmar" at bounding box center [0, 0] width 0 height 0
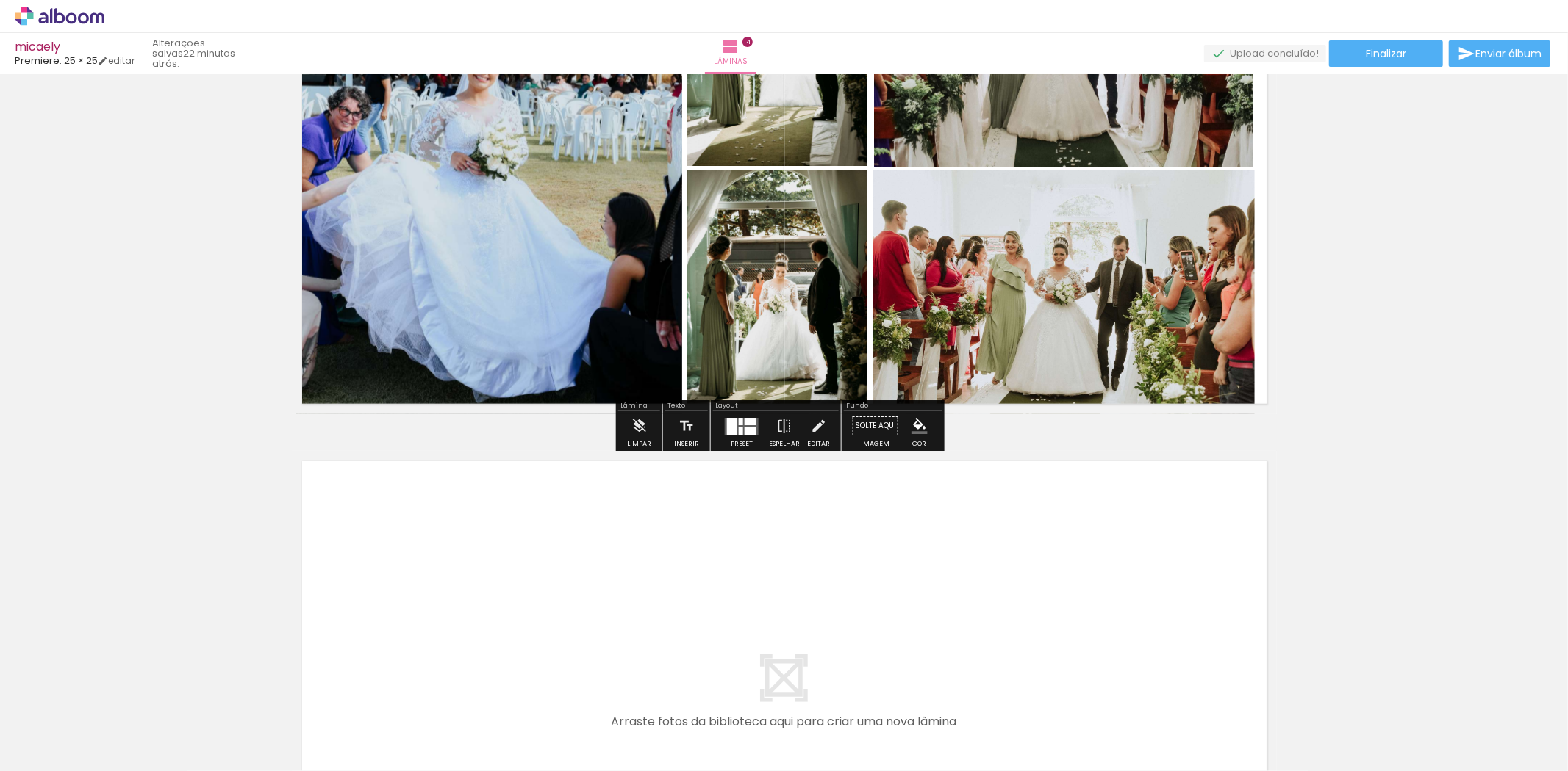
scroll to position [1789, 0]
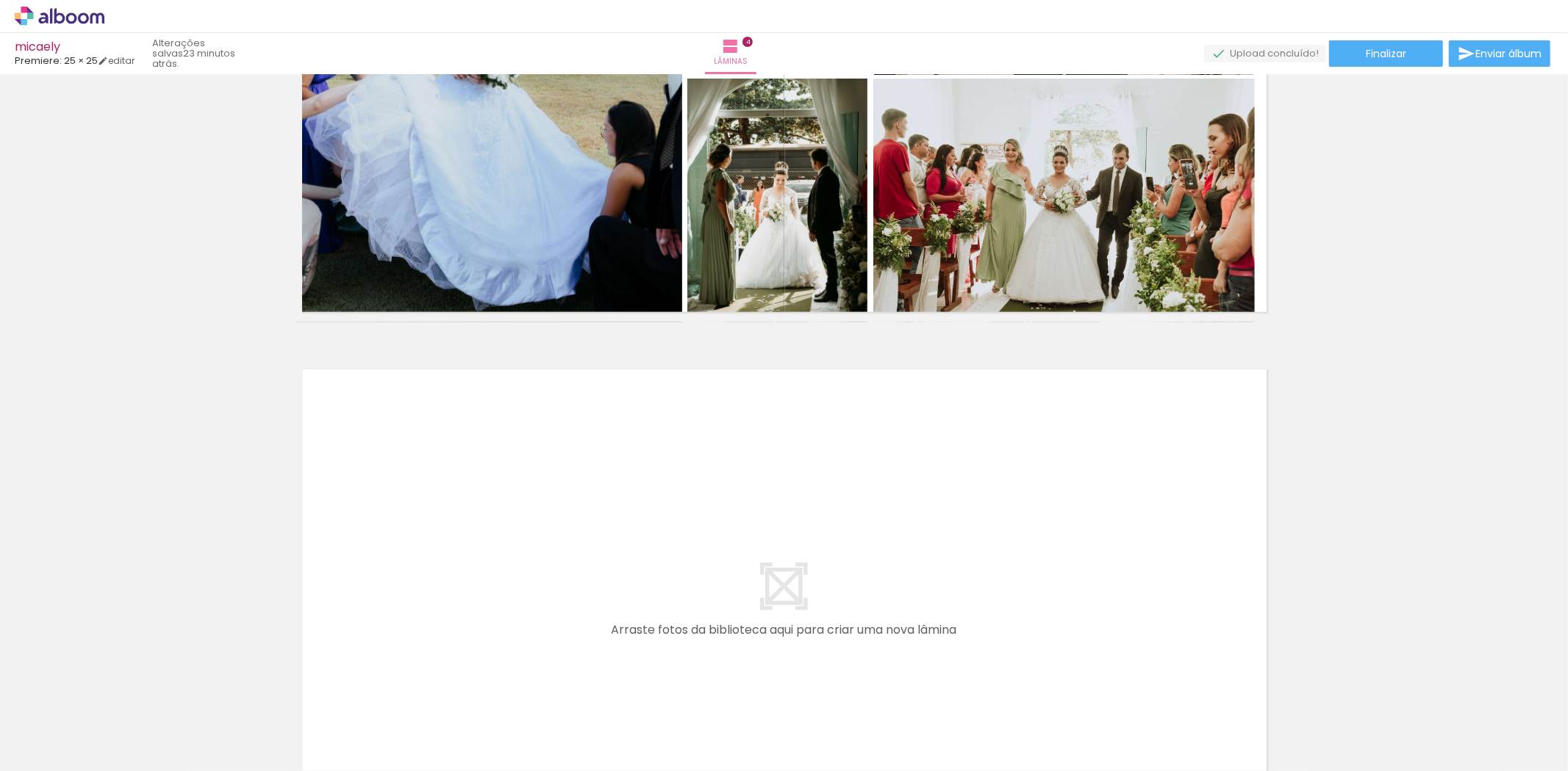
scroll to position [1899, 0]
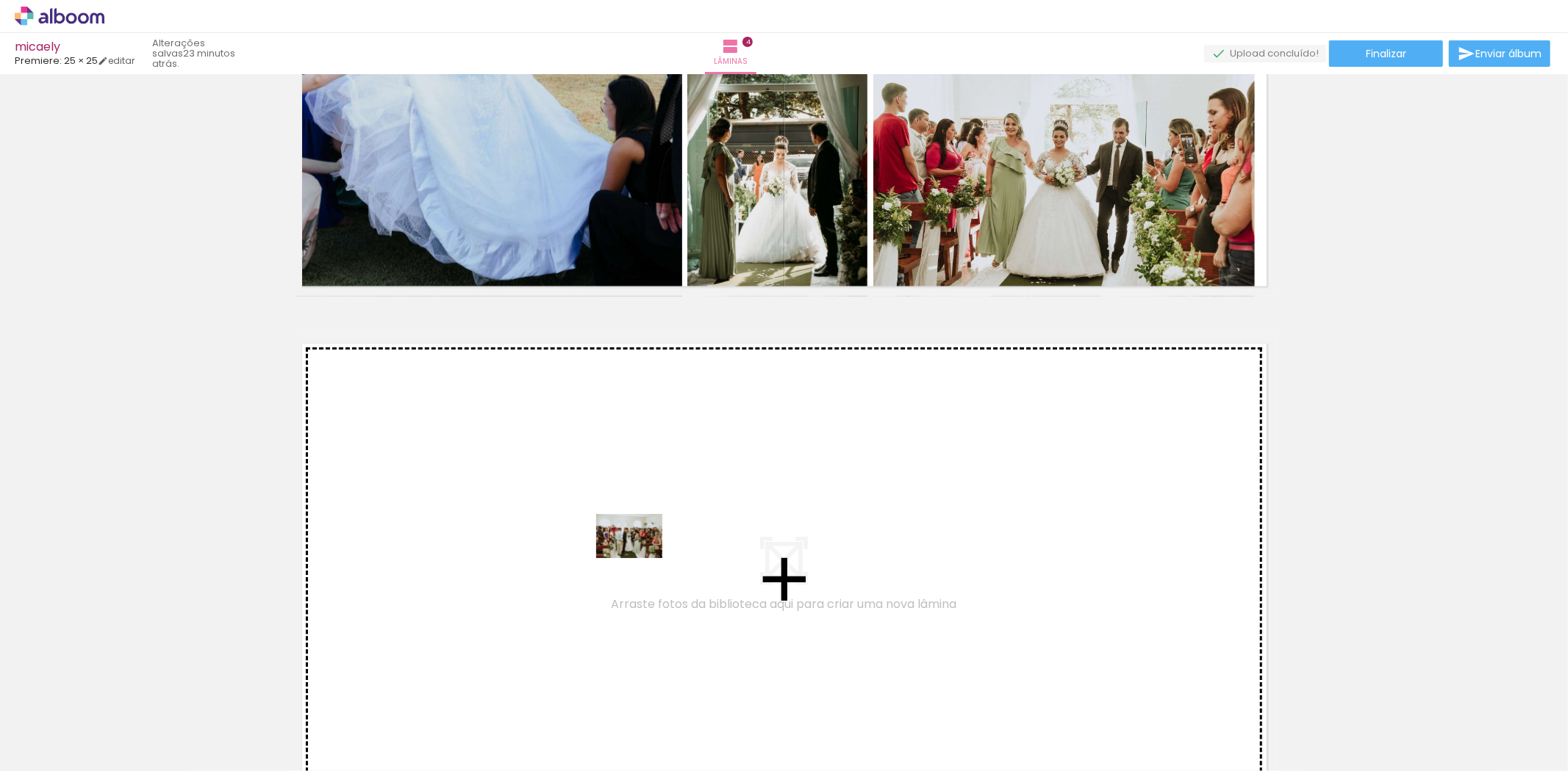
drag, startPoint x: 788, startPoint y: 732, endPoint x: 640, endPoint y: 558, distance: 228.4
click at [640, 558] on quentale-workspace at bounding box center [784, 385] width 1568 height 771
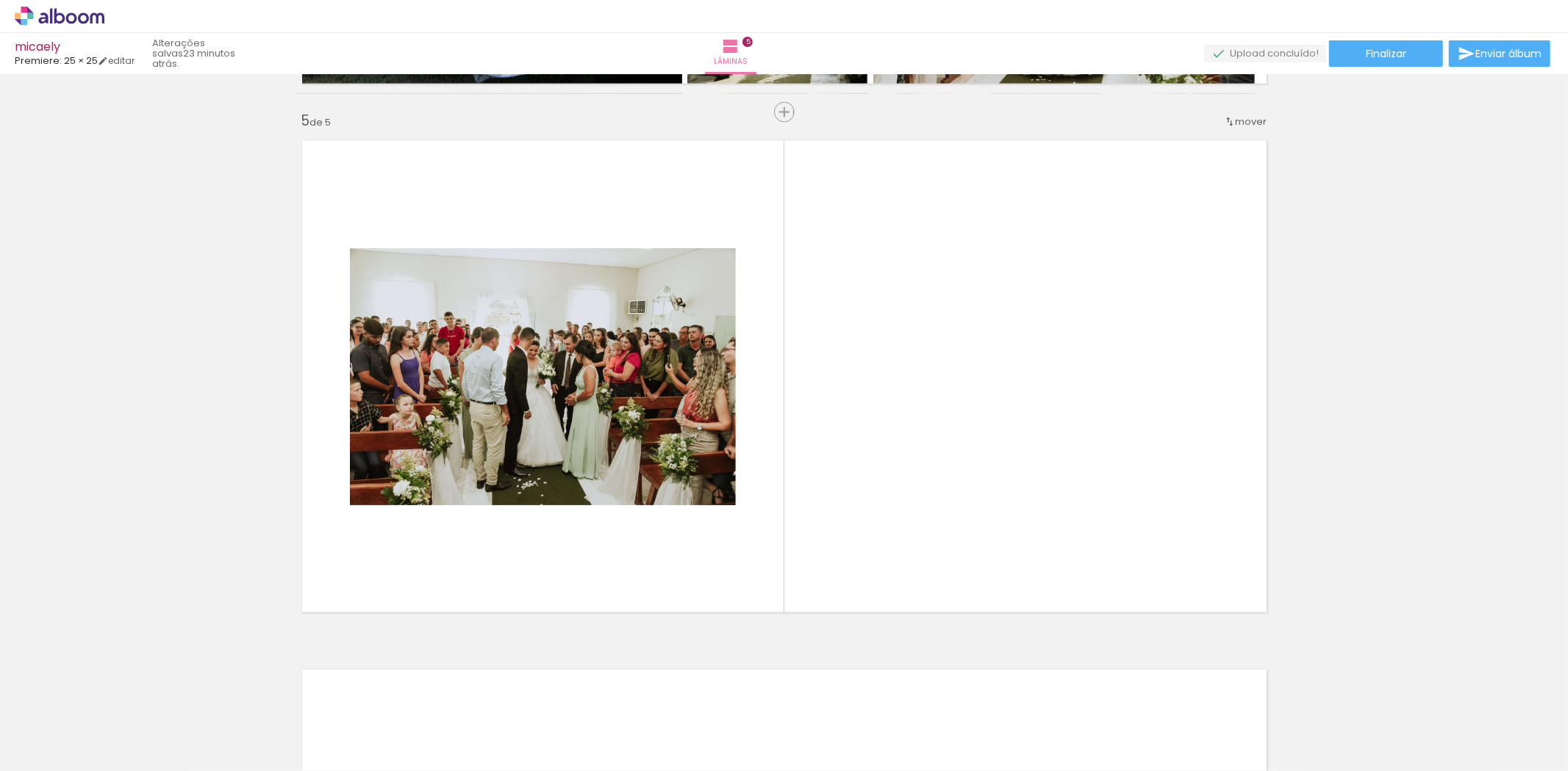
scroll to position [0, 0]
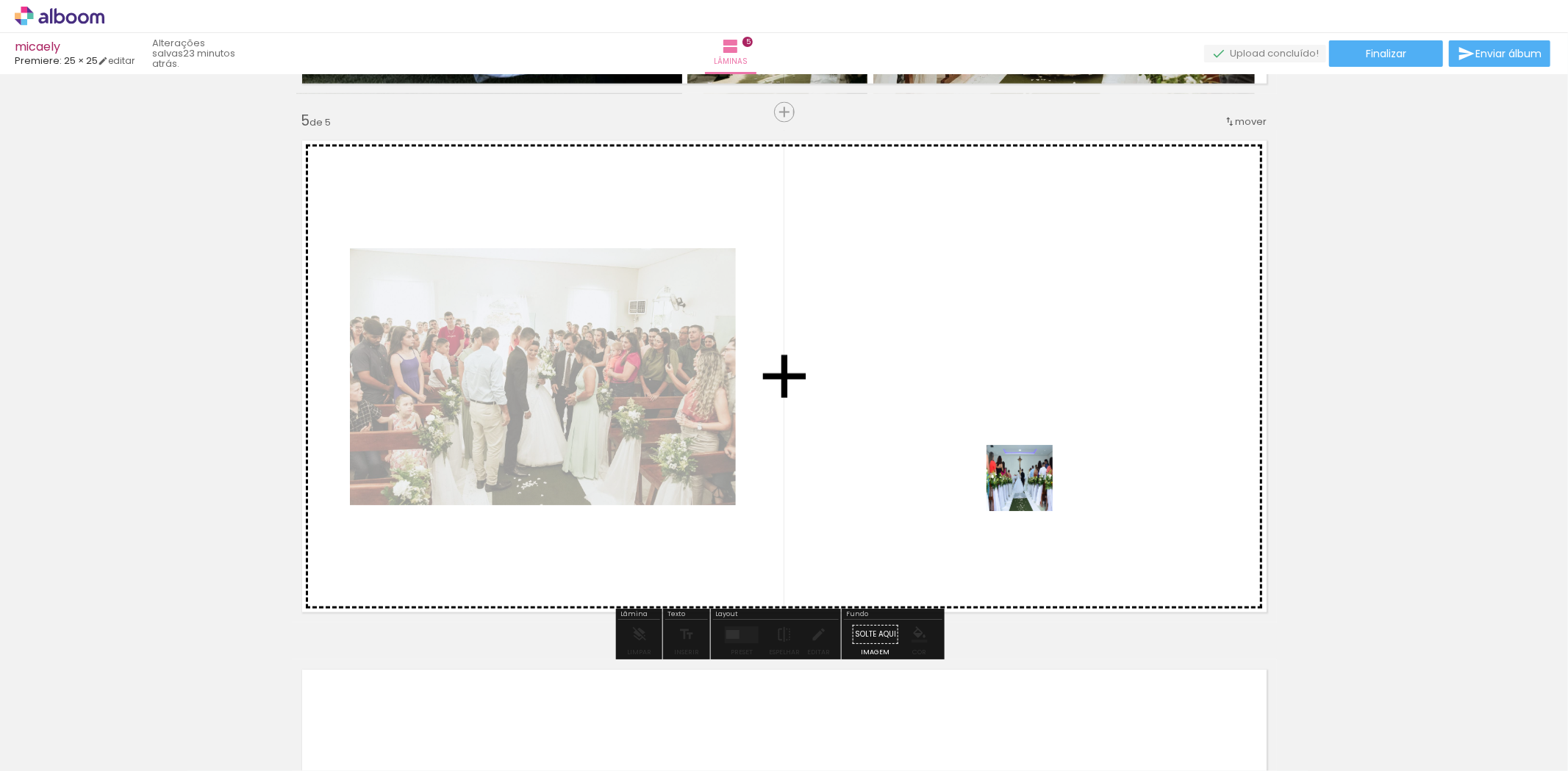
drag, startPoint x: 311, startPoint y: 737, endPoint x: 1039, endPoint y: 484, distance: 770.7
click at [1039, 484] on quentale-workspace at bounding box center [784, 385] width 1568 height 771
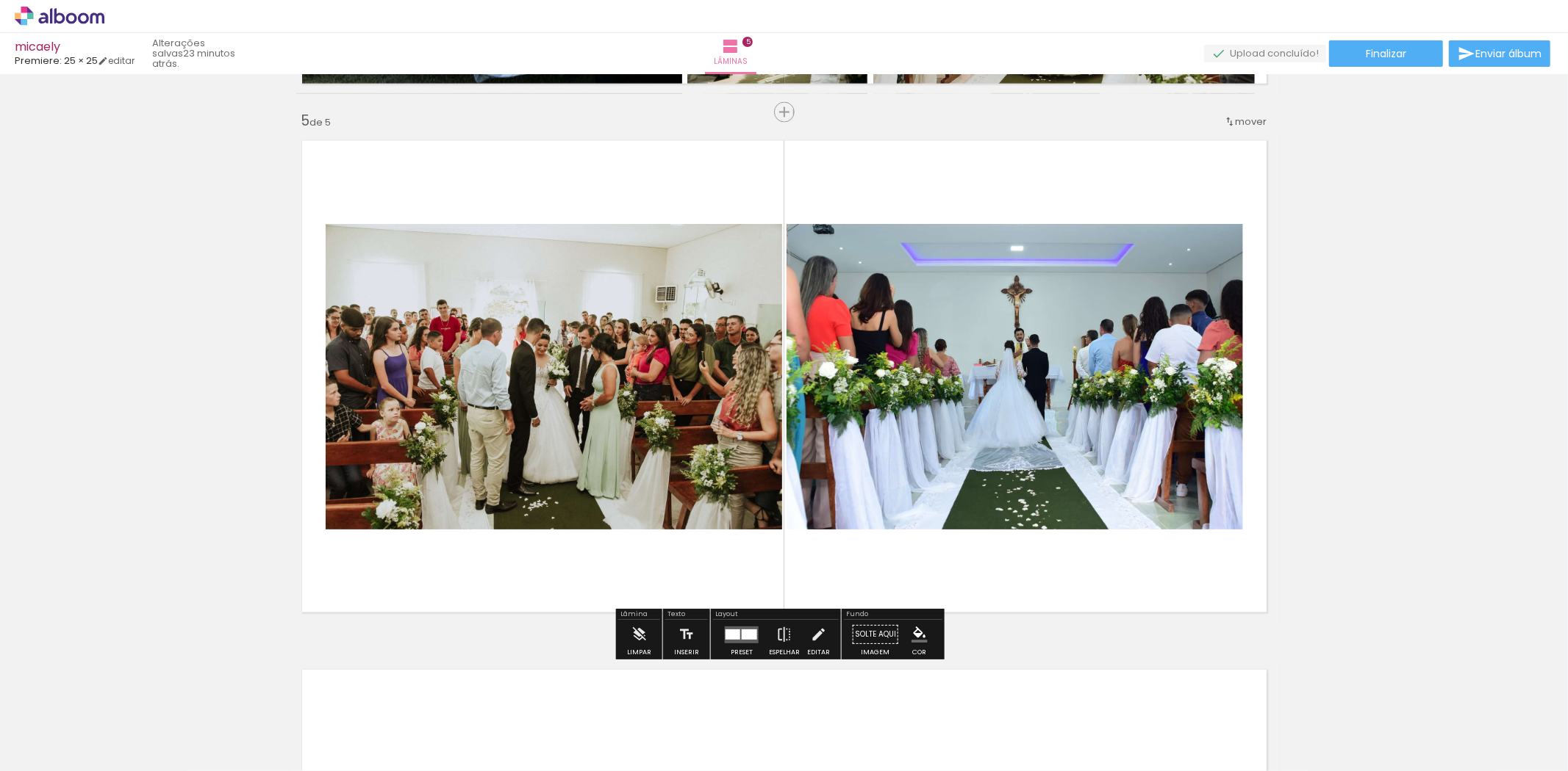
click at [263, 728] on div at bounding box center [229, 721] width 66 height 44
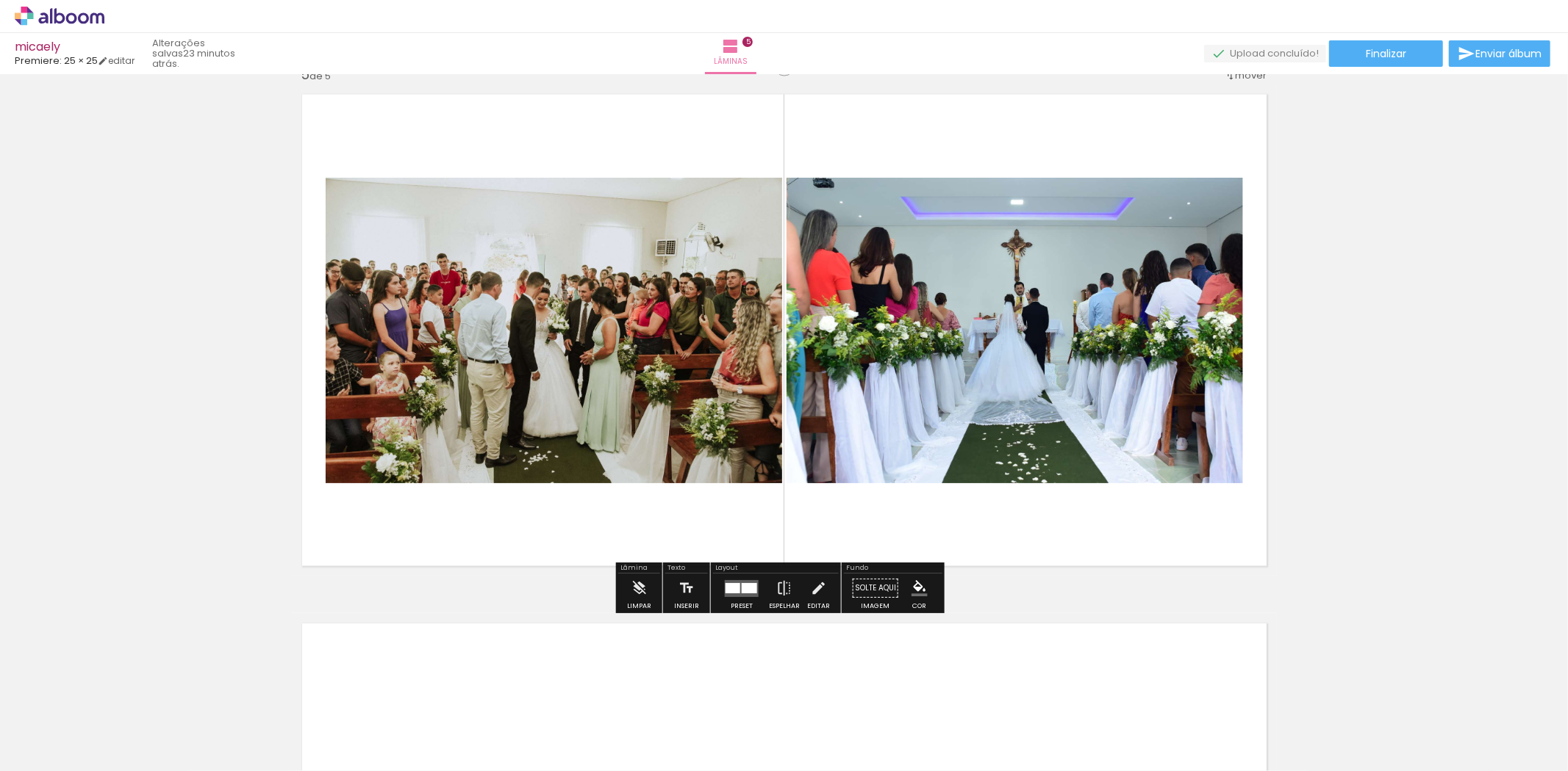
scroll to position [2155, 0]
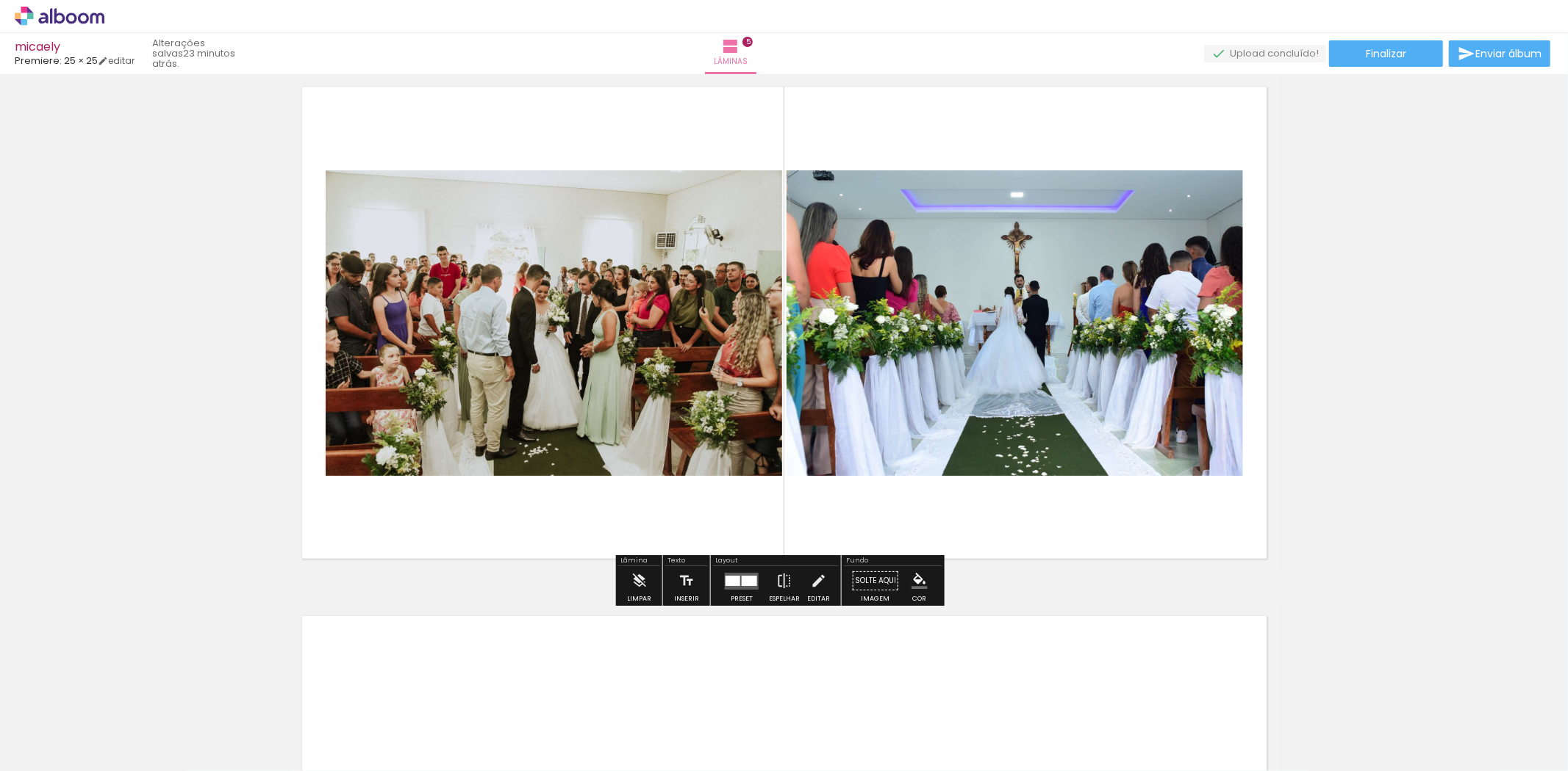
click at [807, 754] on quentale-thumb at bounding box center [805, 722] width 82 height 85
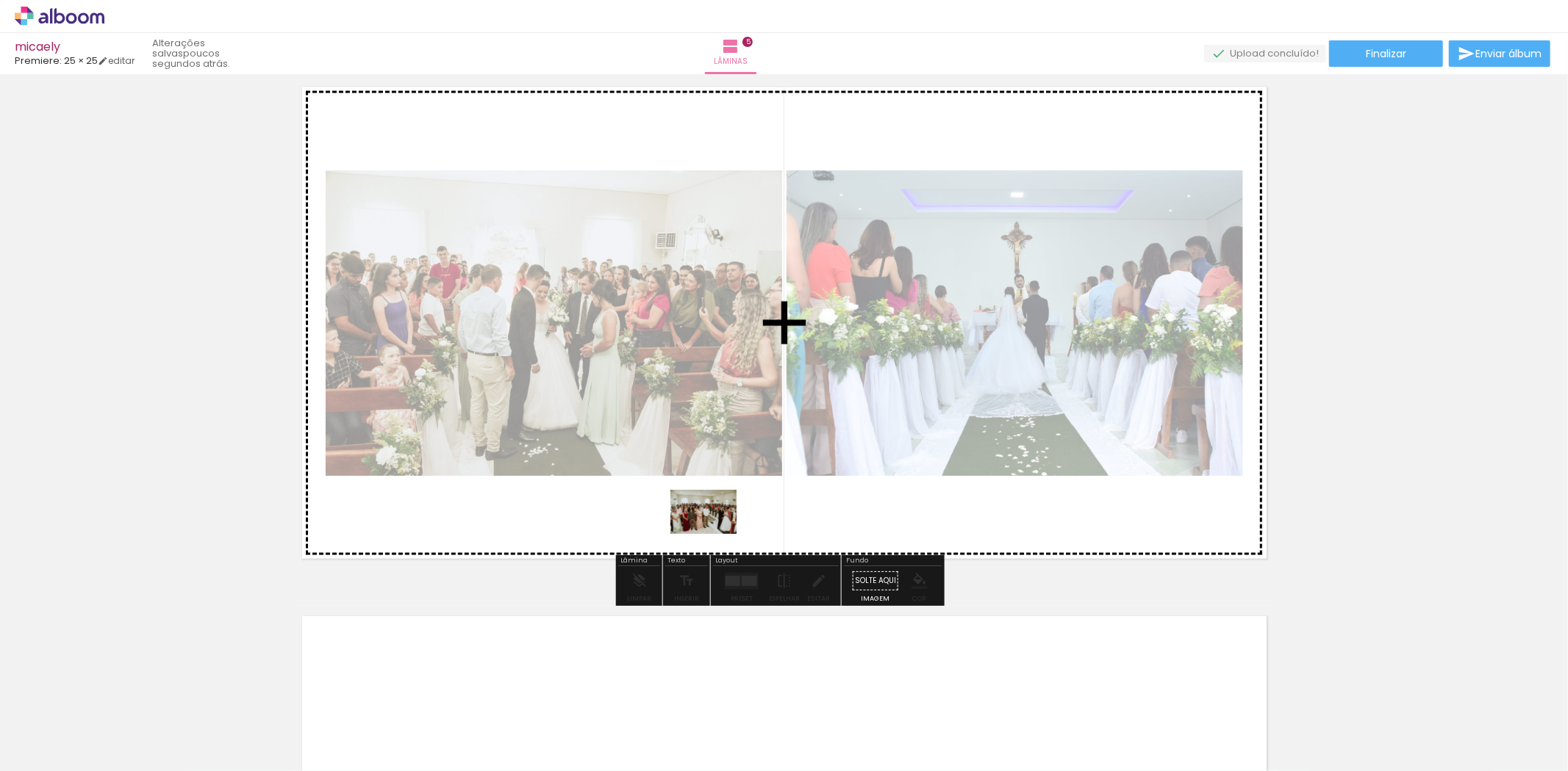
drag, startPoint x: 386, startPoint y: 729, endPoint x: 714, endPoint y: 534, distance: 381.6
click at [714, 534] on quentale-workspace at bounding box center [784, 385] width 1568 height 771
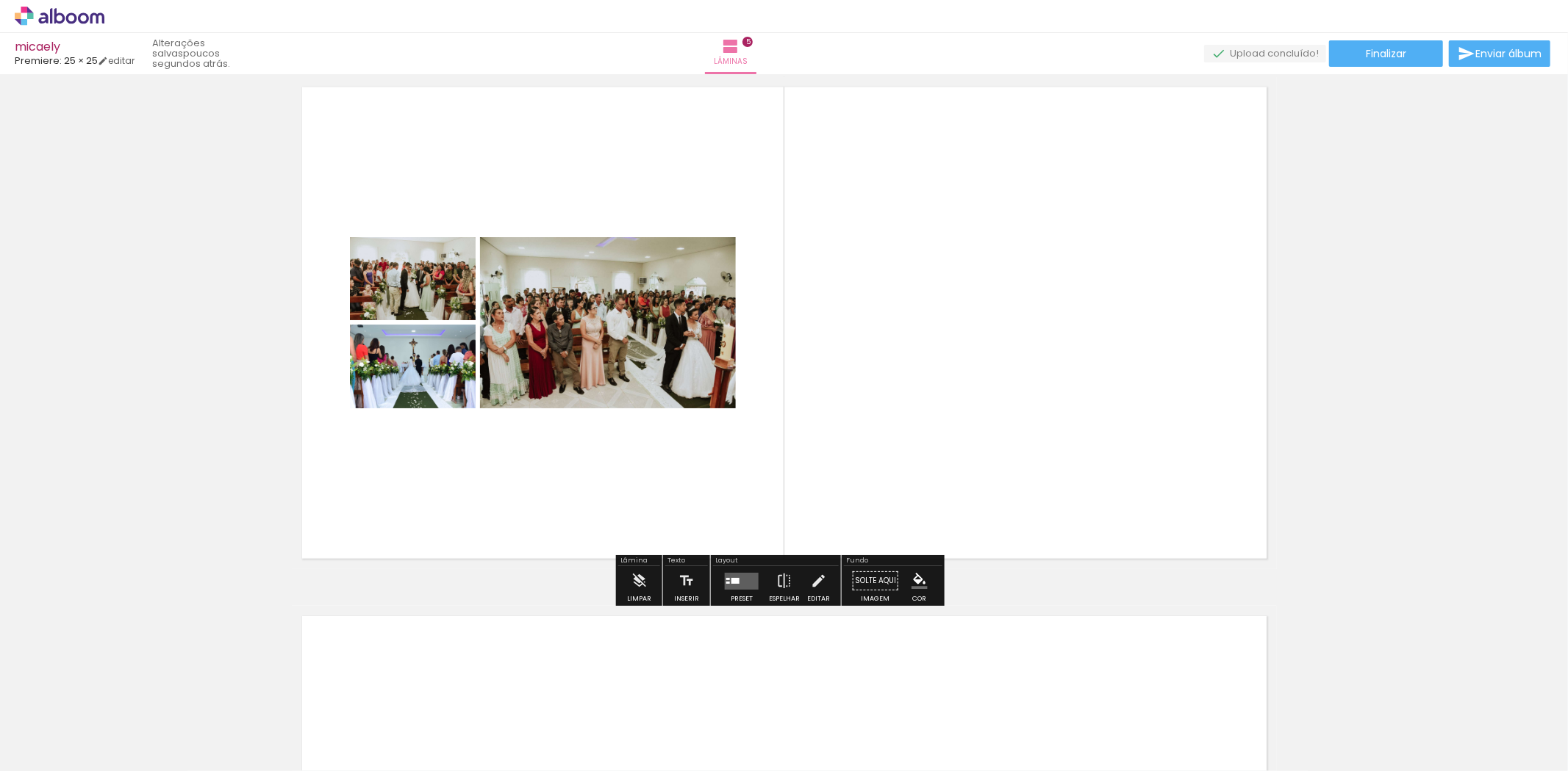
click at [738, 597] on div "Preset" at bounding box center [741, 599] width 22 height 6
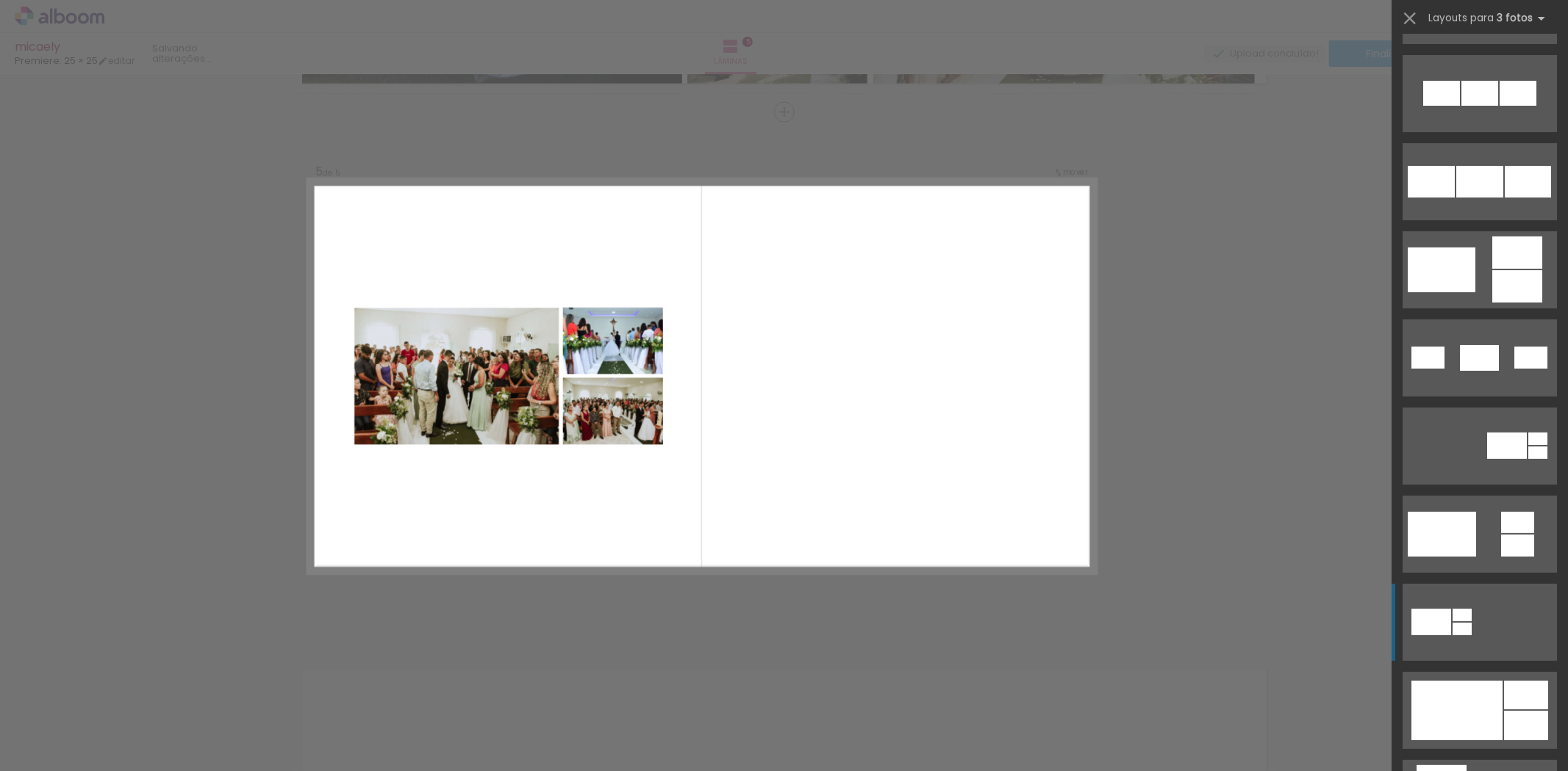
scroll to position [216, 0]
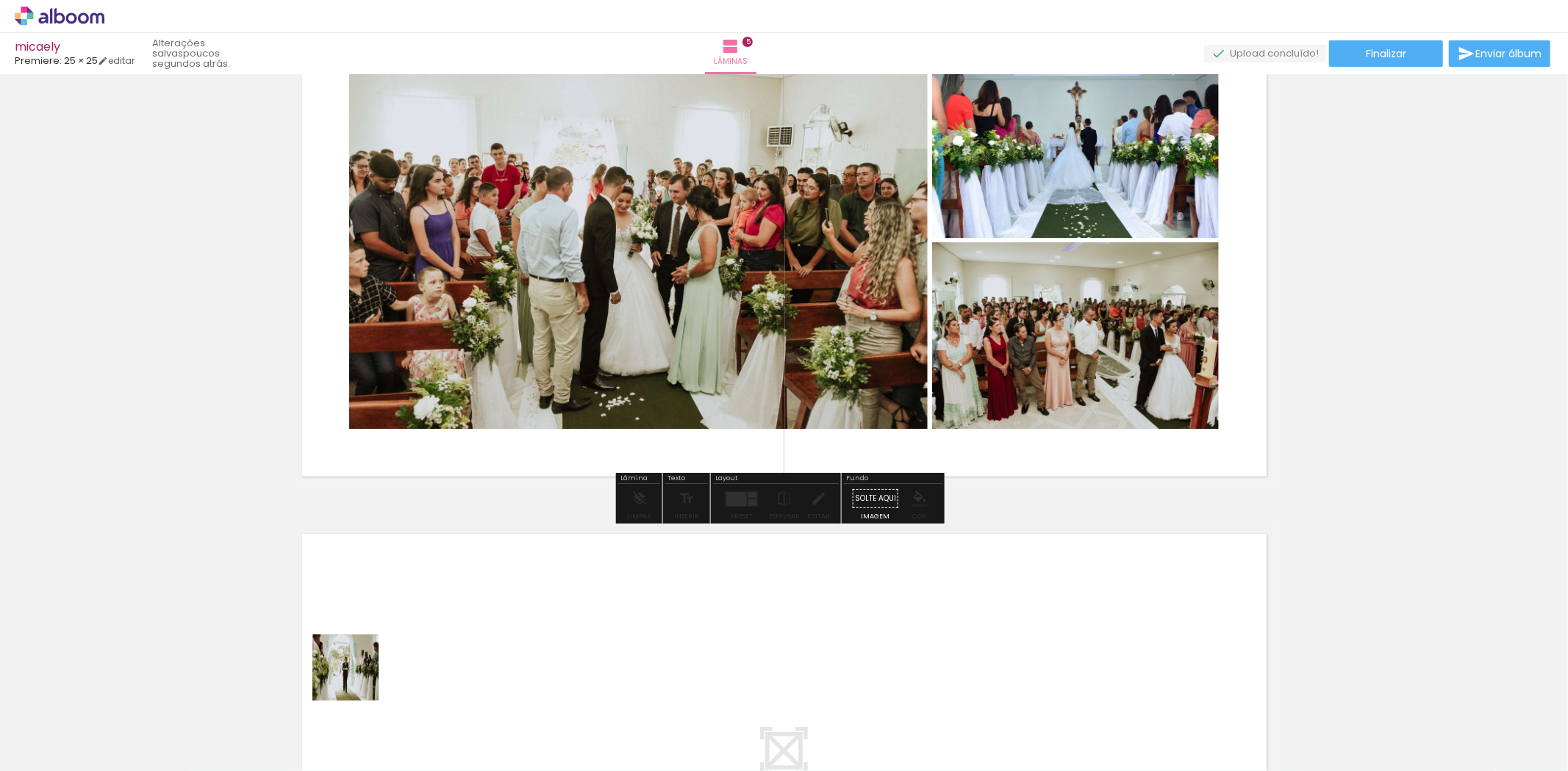
drag, startPoint x: 288, startPoint y: 727, endPoint x: 494, endPoint y: 568, distance: 260.2
click at [494, 568] on quentale-workspace at bounding box center [784, 385] width 1568 height 771
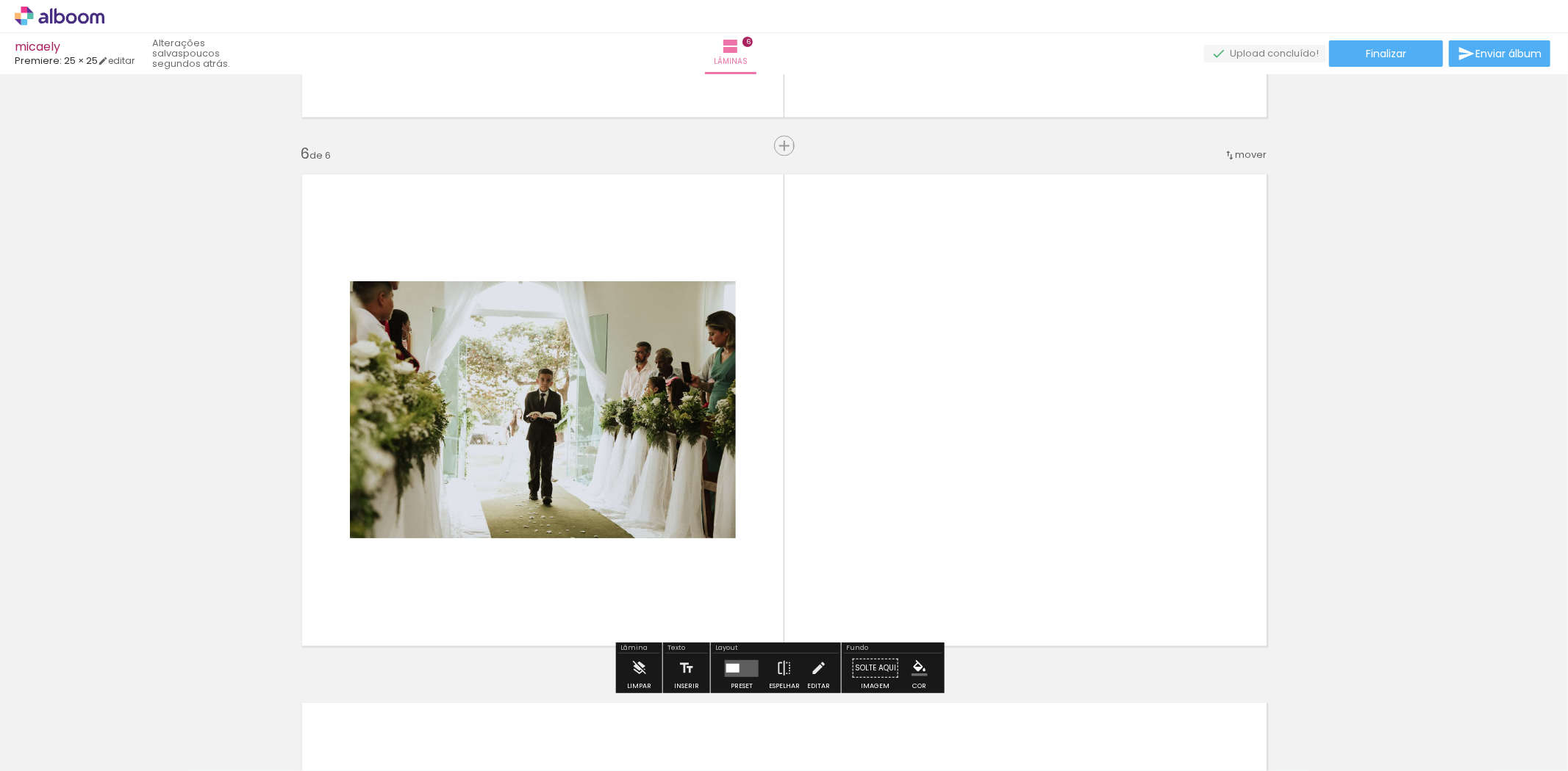
scroll to position [2630, 0]
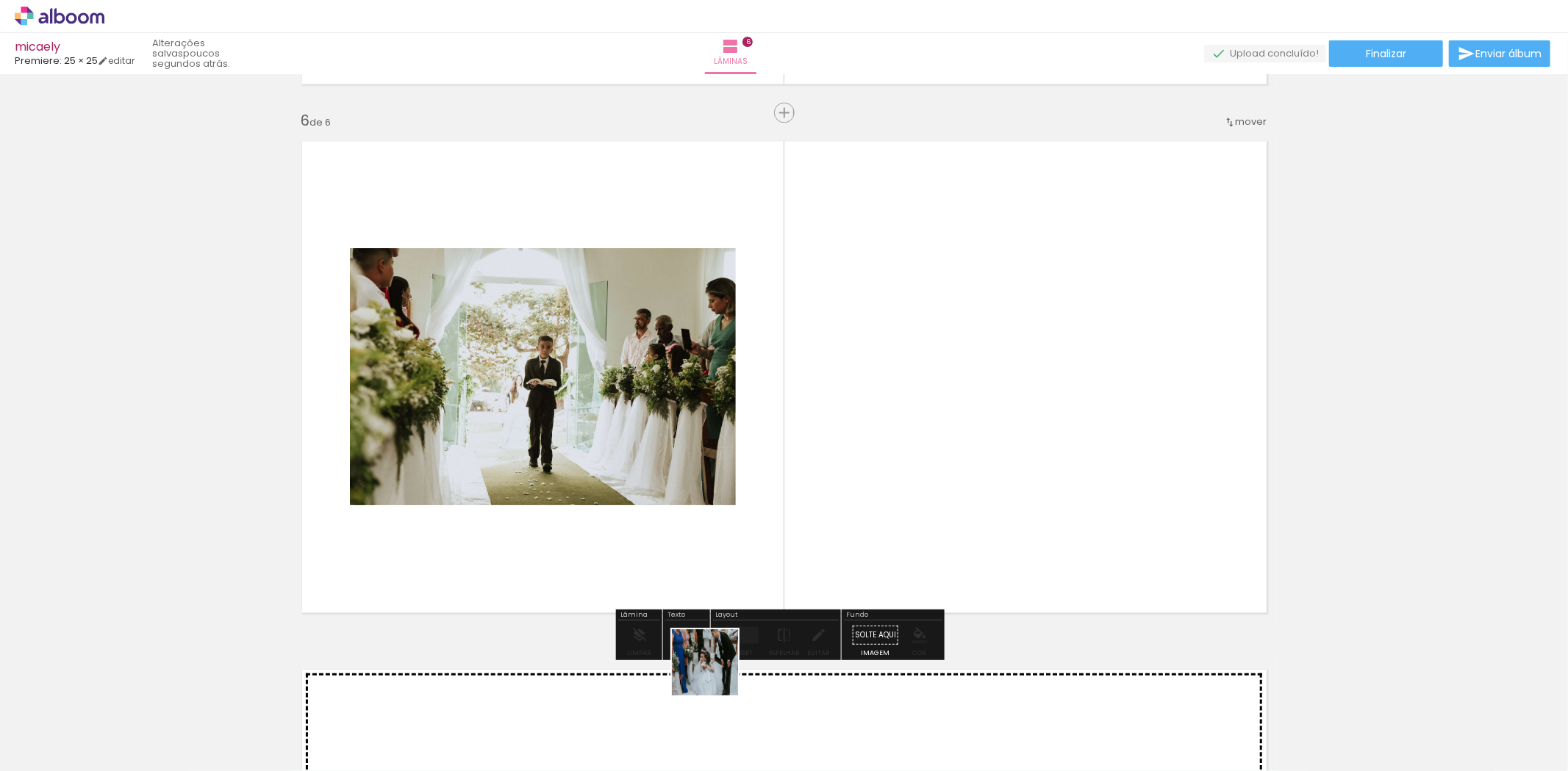
drag, startPoint x: 652, startPoint y: 703, endPoint x: 977, endPoint y: 467, distance: 401.6
click at [977, 467] on quentale-workspace at bounding box center [784, 385] width 1568 height 771
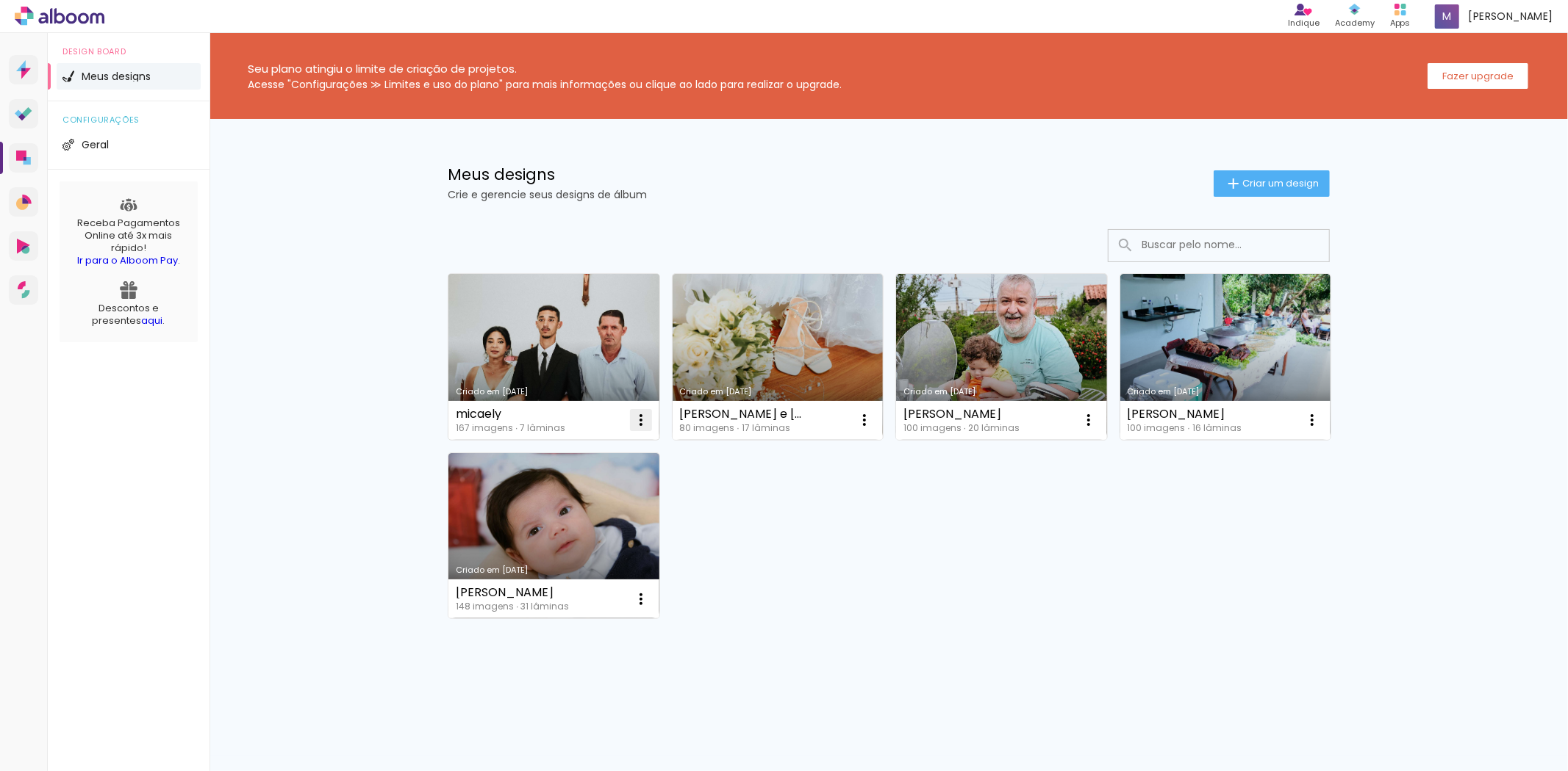
click at [638, 409] on paper-icon-button at bounding box center [641, 420] width 29 height 29
click at [577, 517] on paper-item "Excluir" at bounding box center [582, 516] width 145 height 29
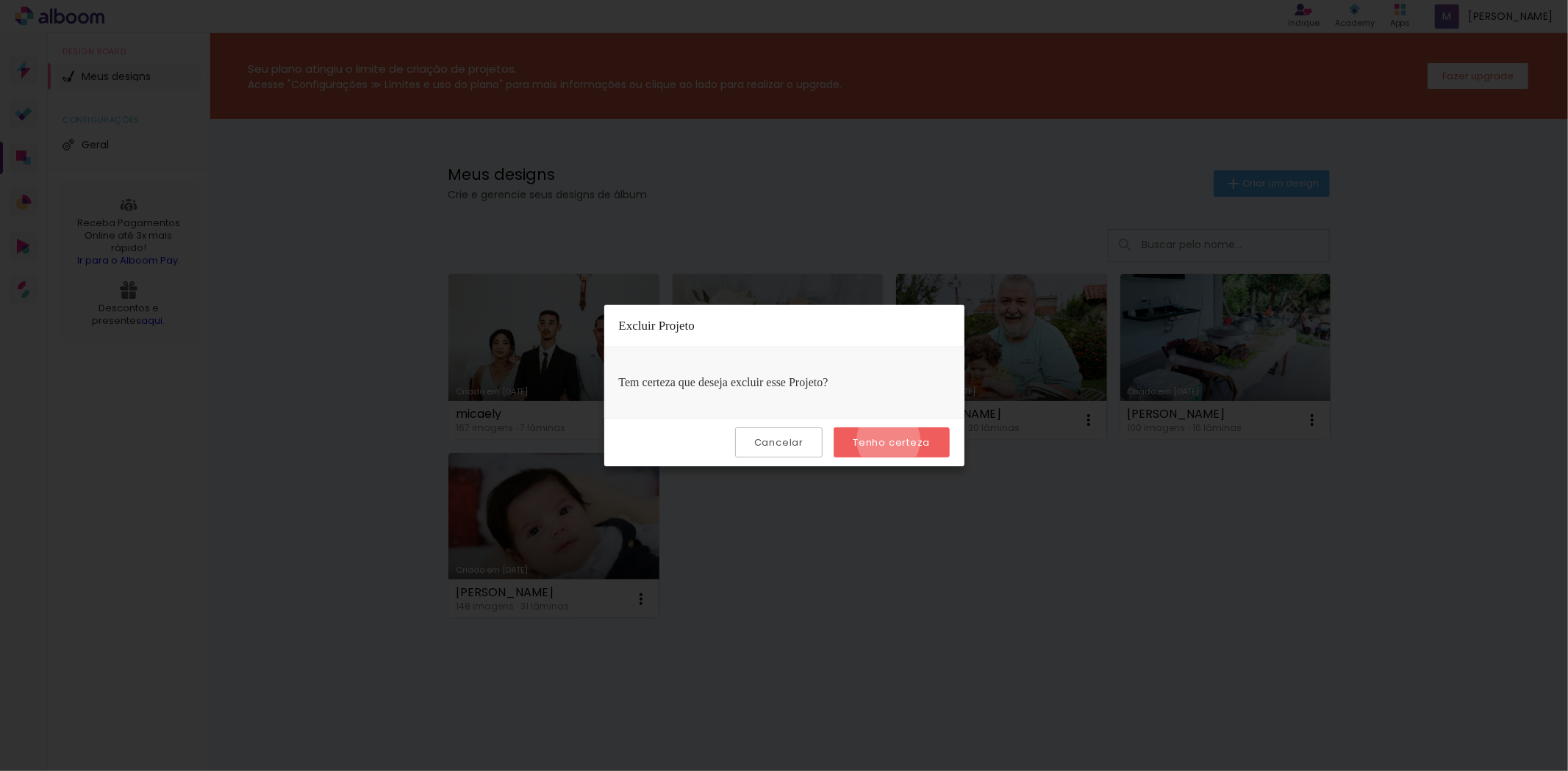
click at [0, 0] on slot "Tenho certeza" at bounding box center [0, 0] width 0 height 0
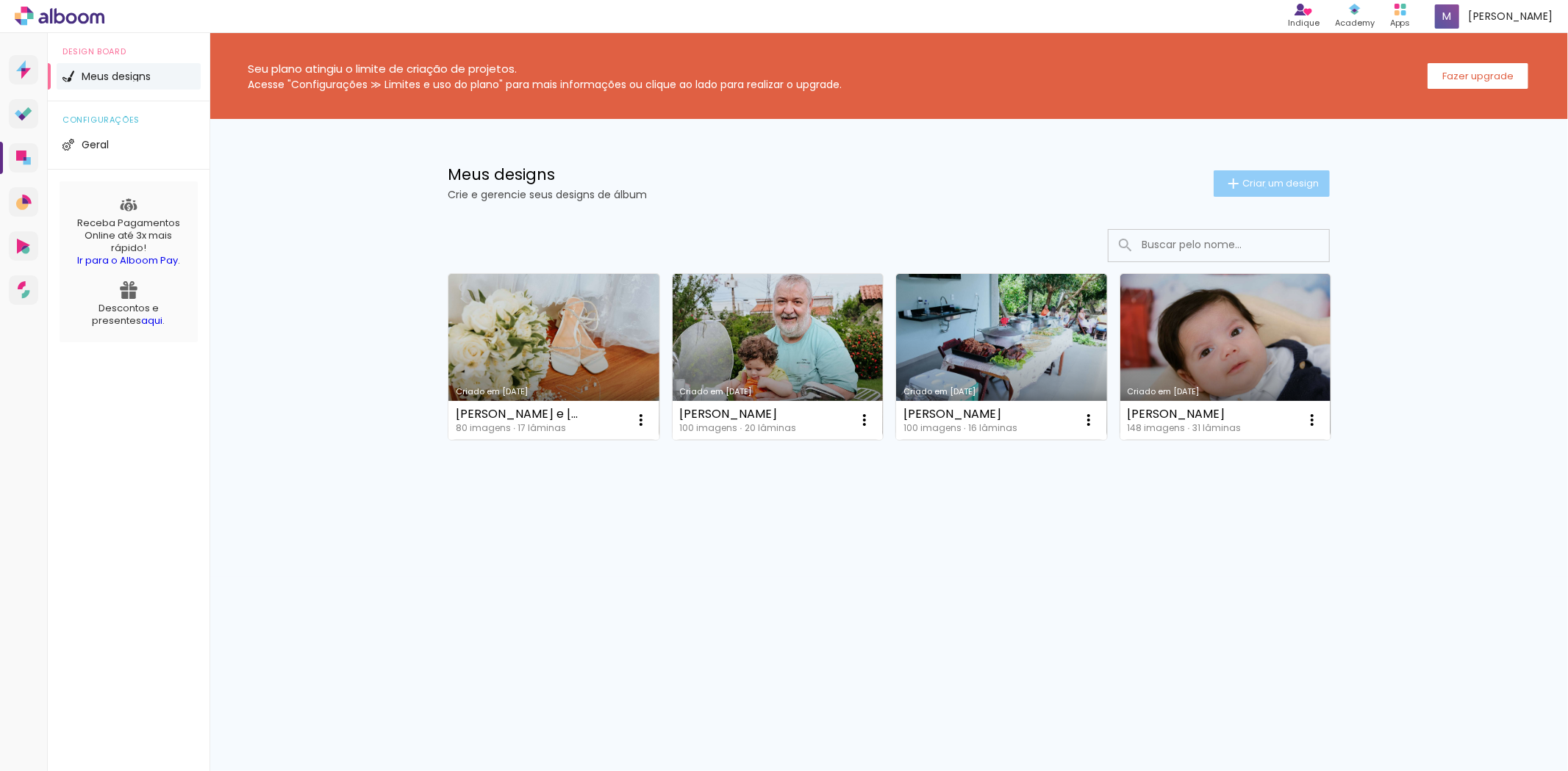
click at [1263, 187] on span "Criar um design" at bounding box center [1280, 183] width 77 height 10
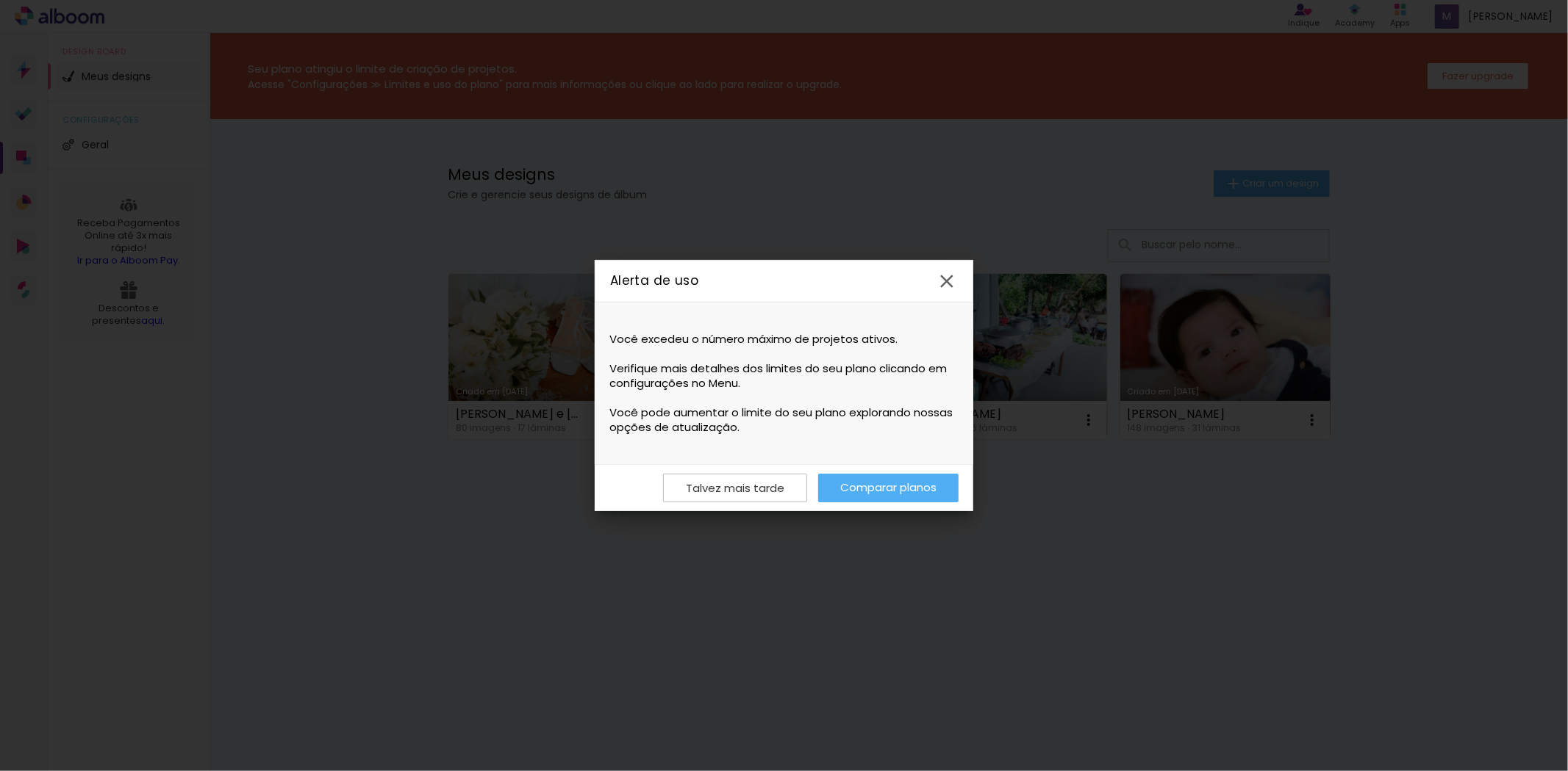
click at [869, 491] on link "Comparar planos" at bounding box center [889, 488] width 141 height 28
